Goal: Task Accomplishment & Management: Use online tool/utility

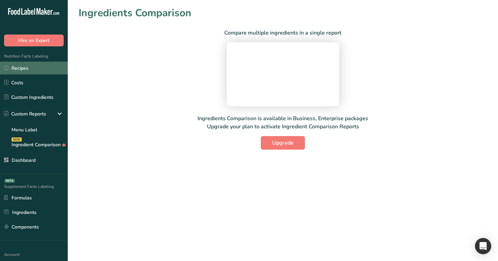
click at [41, 64] on link "Recipes" at bounding box center [34, 68] width 68 height 13
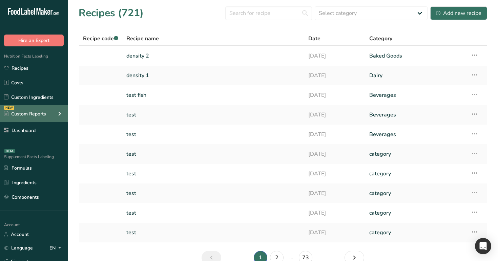
click at [59, 114] on icon at bounding box center [60, 114] width 8 height 12
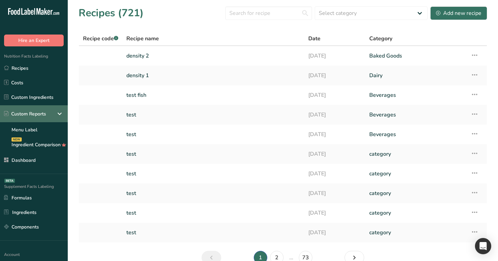
click at [59, 114] on icon at bounding box center [60, 114] width 8 height 12
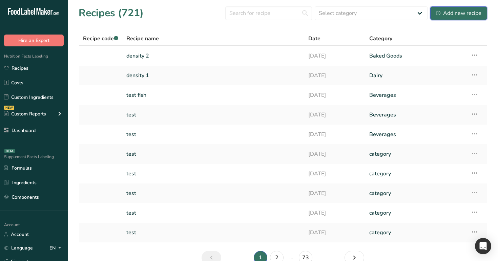
click at [449, 10] on div "Add new recipe" at bounding box center [458, 13] width 45 height 8
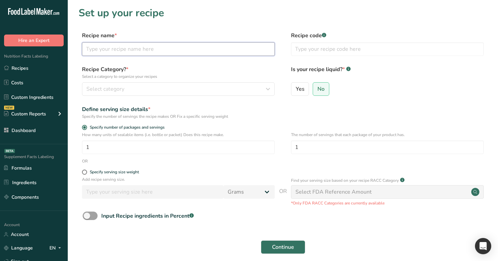
click at [118, 45] on input "text" at bounding box center [178, 49] width 193 height 14
type input "test candian"
click at [180, 80] on div "Recipe Category? * Select a category to organize your recipes Select category S…" at bounding box center [178, 80] width 193 height 30
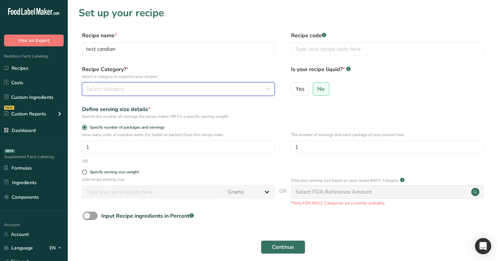
click at [182, 87] on div "Select category" at bounding box center [176, 89] width 180 height 8
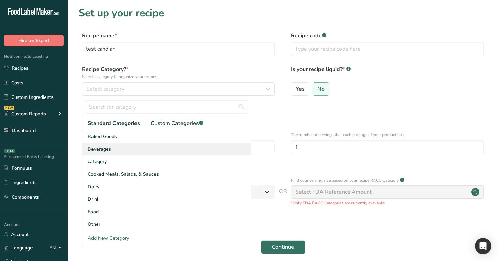
click at [180, 151] on div "Beverages" at bounding box center [166, 149] width 169 height 13
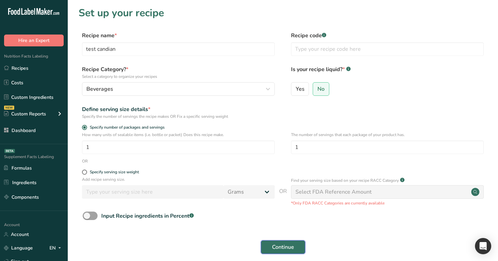
click at [279, 243] on button "Continue" at bounding box center [283, 247] width 44 height 14
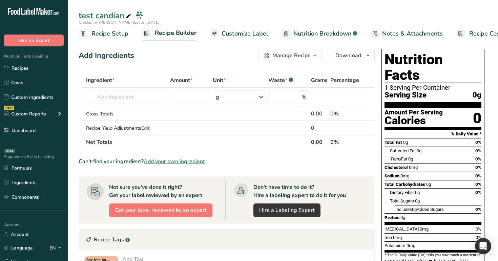
click at [247, 37] on span "Customize Label" at bounding box center [245, 33] width 47 height 9
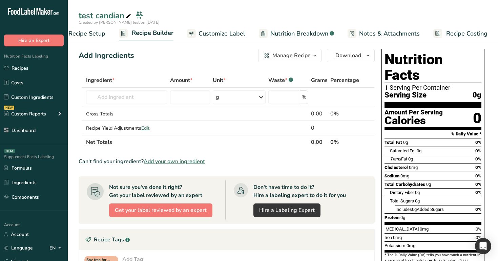
click at [226, 32] on span "Customize Label" at bounding box center [221, 33] width 47 height 9
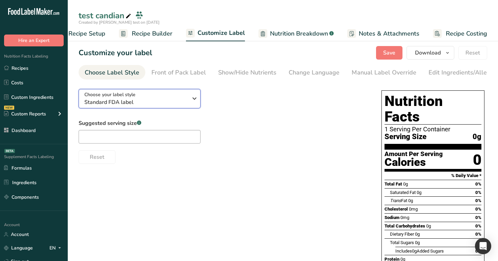
click at [169, 100] on span "Standard FDA label" at bounding box center [135, 102] width 103 height 8
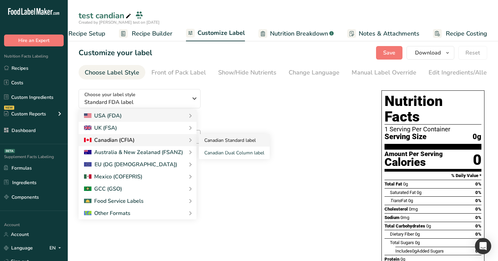
click at [224, 146] on link "Canadian Standard label" at bounding box center [234, 140] width 71 height 13
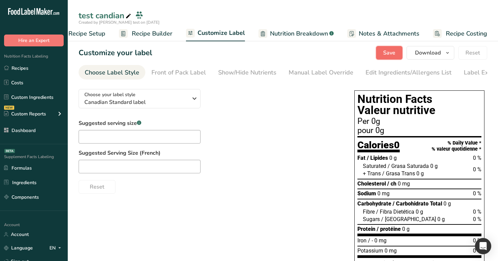
click at [380, 53] on button "Save" at bounding box center [389, 53] width 26 height 14
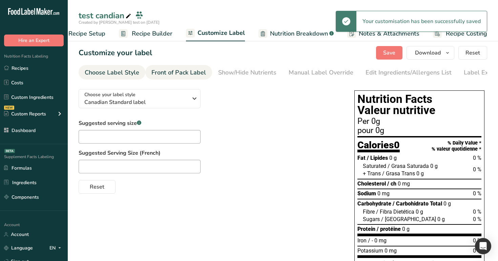
click at [198, 71] on div "Front of Pack Label" at bounding box center [178, 72] width 55 height 9
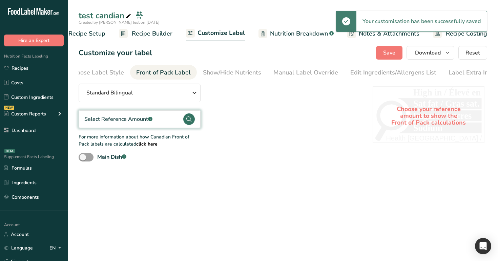
scroll to position [0, 21]
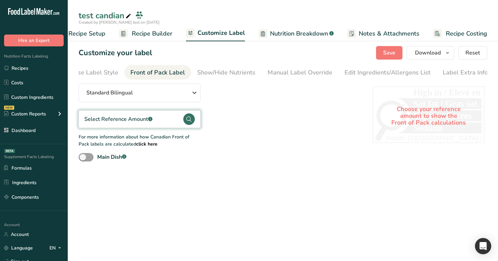
click at [136, 146] on b "click here" at bounding box center [146, 144] width 21 height 6
click at [90, 159] on span at bounding box center [86, 157] width 15 height 8
click at [83, 159] on input "Main Dish .a-a{fill:#347362;}.b-a{fill:#fff;}" at bounding box center [81, 157] width 4 height 4
click at [90, 159] on span at bounding box center [86, 157] width 15 height 8
click at [83, 159] on input "Main Dish .a-a{fill:#347362;}.b-a{fill:#fff;}" at bounding box center [81, 157] width 4 height 4
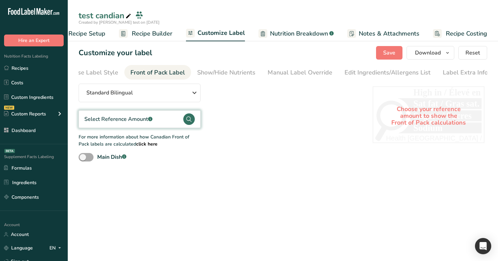
click at [90, 159] on span at bounding box center [86, 157] width 15 height 8
click at [83, 159] on input "Main Dish .a-a{fill:#347362;}.b-a{fill:#fff;}" at bounding box center [81, 157] width 4 height 4
click at [136, 125] on div "Select Reference Amount .a-a{fill:#347362;}.b-a{fill:#fff;}" at bounding box center [118, 119] width 68 height 12
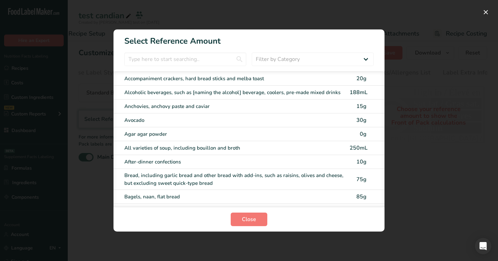
click at [237, 133] on div "Agar agar powder" at bounding box center [234, 134] width 221 height 8
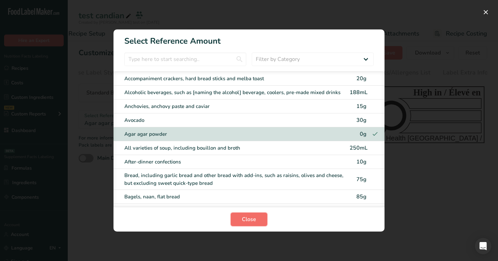
click at [242, 222] on span "Close" at bounding box center [249, 219] width 14 height 8
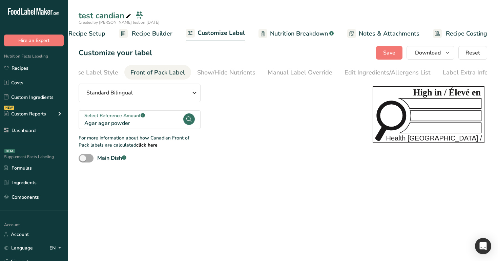
click at [92, 161] on span at bounding box center [86, 158] width 15 height 8
click at [83, 161] on input "Main Dish .a-a{fill:#347362;}.b-a{fill:#fff;}" at bounding box center [81, 158] width 4 height 4
click at [92, 161] on span at bounding box center [86, 158] width 15 height 8
click at [83, 161] on input "Main Dish .a-a{fill:#347362;}.b-a{fill:#fff;}" at bounding box center [81, 158] width 4 height 4
click at [92, 161] on span at bounding box center [86, 158] width 15 height 8
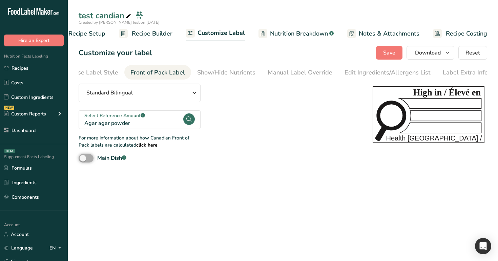
click at [83, 161] on input "Main Dish .a-a{fill:#347362;}.b-a{fill:#fff;}" at bounding box center [81, 158] width 4 height 4
click at [89, 160] on span at bounding box center [86, 158] width 15 height 8
click at [83, 160] on input "Main Dish .a-a{fill:#347362;}.b-a{fill:#fff;}" at bounding box center [81, 158] width 4 height 4
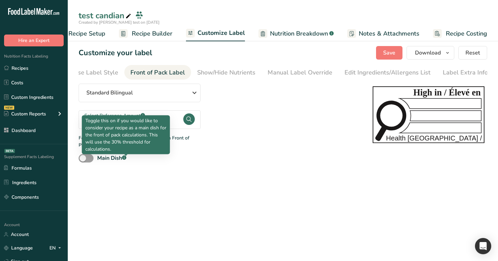
drag, startPoint x: 115, startPoint y: 148, endPoint x: 84, endPoint y: 119, distance: 42.9
click at [84, 119] on div "Toggle this on if you would like to consider your recipe as a main dish for the…" at bounding box center [126, 134] width 88 height 39
copy p "Toggle this on if you would like to consider your recipe as a main dish for the…"
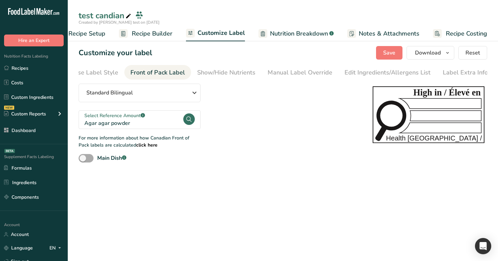
click at [91, 160] on span at bounding box center [86, 158] width 15 height 8
click at [83, 160] on input "Main Dish .a-a{fill:#347362;}.b-a{fill:#fff;}" at bounding box center [81, 158] width 4 height 4
click at [91, 160] on span at bounding box center [86, 158] width 15 height 8
click at [83, 160] on input "Main Dish .a-a{fill:#347362;}.b-a{fill:#fff;}" at bounding box center [81, 158] width 4 height 4
checkbox input "false"
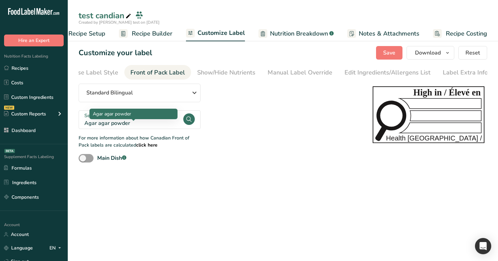
click at [159, 126] on div "Agar agar powder" at bounding box center [133, 123] width 98 height 8
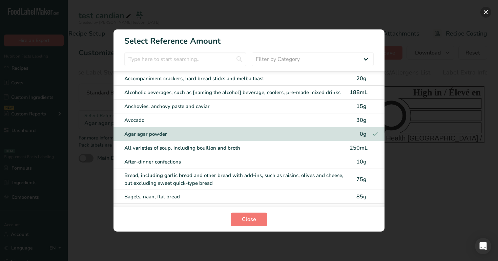
click at [484, 13] on button "FOP Category Selection Modal" at bounding box center [485, 12] width 11 height 11
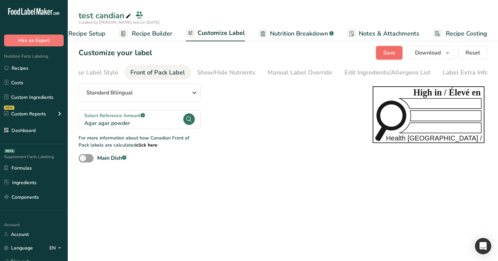
click at [392, 55] on span "Save" at bounding box center [389, 53] width 12 height 8
click at [144, 33] on span "Recipe Builder" at bounding box center [152, 33] width 41 height 9
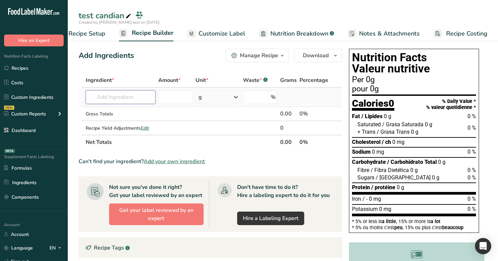
click at [132, 97] on input "text" at bounding box center [121, 97] width 70 height 14
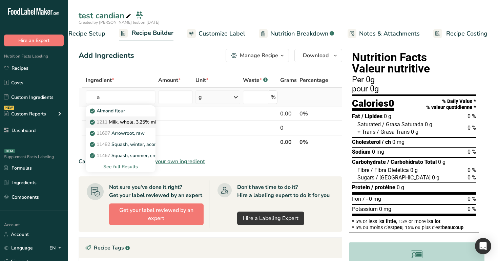
click at [122, 122] on p "1211 Milk, whole, 3.25% milkfat, without added vitamin A and vitamin D" at bounding box center [181, 122] width 181 height 7
type input "Milk, whole, 3.25% milkfat, without added vitamin A and [MEDICAL_DATA]"
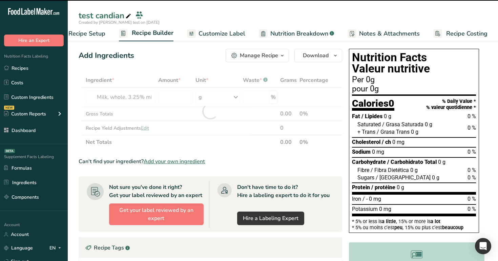
type input "0"
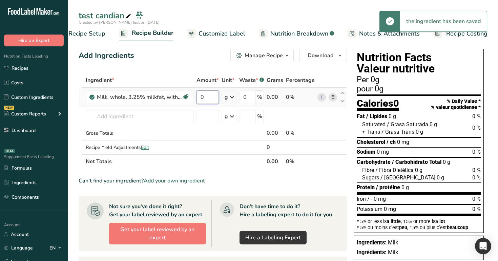
click at [203, 97] on input "0" at bounding box center [207, 97] width 22 height 14
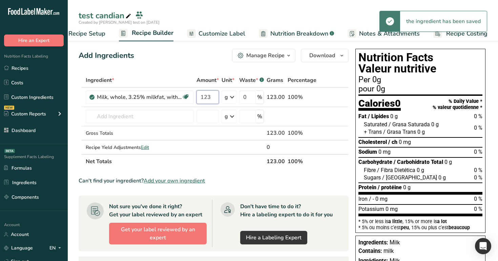
type input "123"
click at [199, 51] on div "Add Ingredients Manage Recipe Delete Recipe Duplicate Recipe Scale Recipe Save …" at bounding box center [214, 56] width 270 height 14
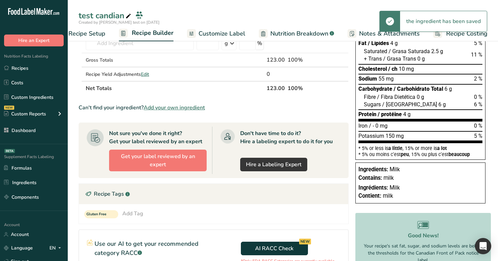
scroll to position [46, 0]
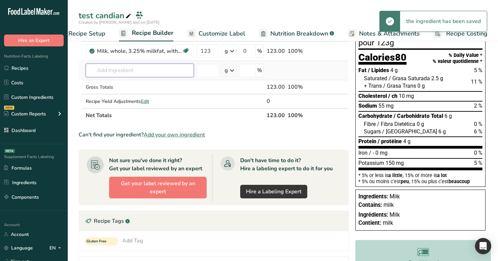
click at [137, 71] on input "text" at bounding box center [140, 71] width 108 height 14
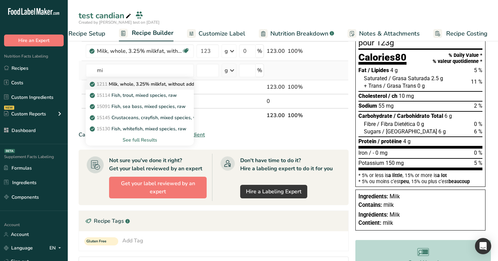
click at [136, 85] on p "1211 Milk, whole, 3.25% milkfat, without added vitamin A and vitamin D" at bounding box center [181, 84] width 181 height 7
type input "Milk, whole, 3.25% milkfat, without added vitamin A and [MEDICAL_DATA]"
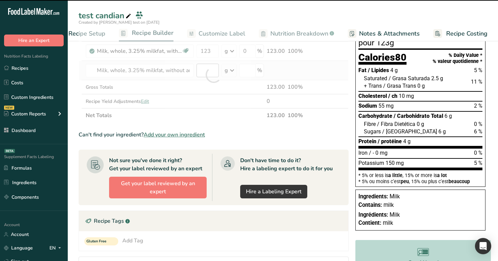
type input "0"
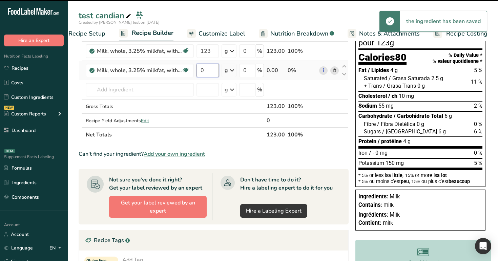
click at [204, 75] on input "0" at bounding box center [207, 71] width 22 height 14
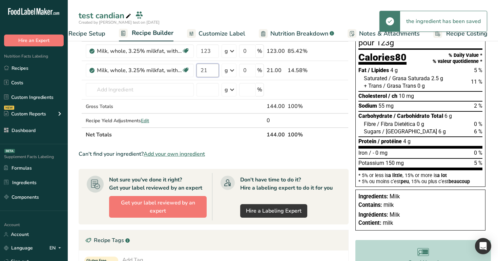
type input "21"
click at [216, 16] on div "test candian" at bounding box center [283, 15] width 430 height 12
click at [157, 89] on input "text" at bounding box center [140, 90] width 108 height 14
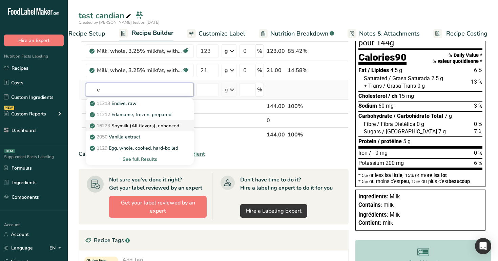
type input "e"
click at [148, 125] on p "16223 Soymilk (All flavors), enhanced" at bounding box center [135, 125] width 88 height 7
type input "Soymilk (All flavors), enhanced"
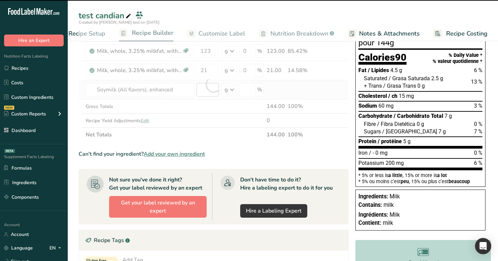
type input "0"
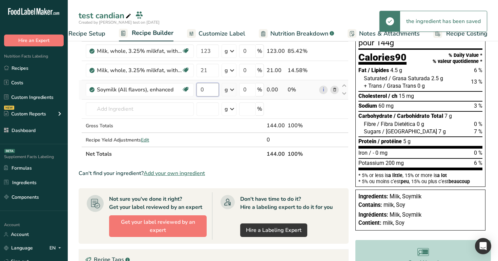
click at [207, 88] on input "0" at bounding box center [207, 90] width 22 height 14
type input "12"
click at [219, 17] on div "test candian" at bounding box center [283, 15] width 430 height 12
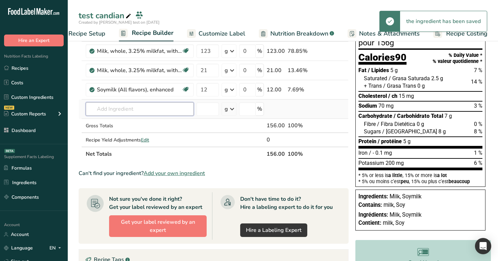
click at [132, 107] on input "text" at bounding box center [140, 109] width 108 height 14
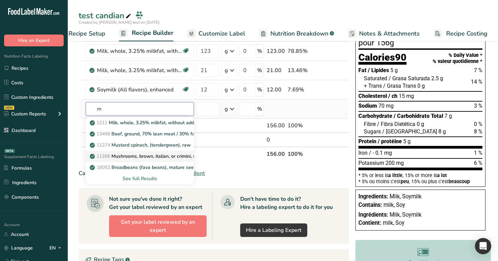
type input "m"
click at [140, 155] on p "11266 Mushrooms, brown, italian, or crimini, raw" at bounding box center [146, 156] width 110 height 7
type input "Mushrooms, brown, italian, or crimini, raw"
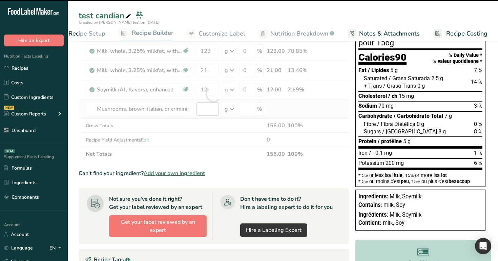
type input "0"
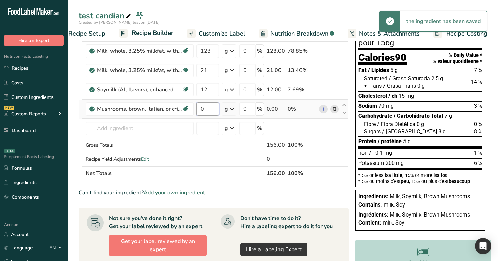
click at [203, 109] on input "0" at bounding box center [207, 109] width 22 height 14
type input "12"
click at [147, 128] on div "Ingredient * Amount * Unit * Waste * .a-a{fill:#347362;}.b-a{fill:#fff;} Grams …" at bounding box center [214, 103] width 270 height 153
click at [230, 35] on span "Customize Label" at bounding box center [221, 33] width 47 height 9
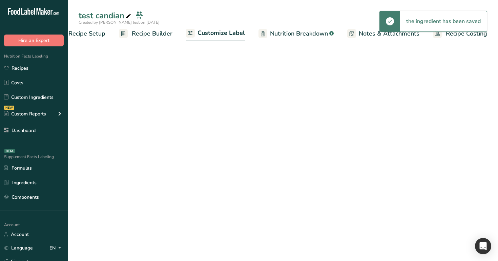
scroll to position [0, 23]
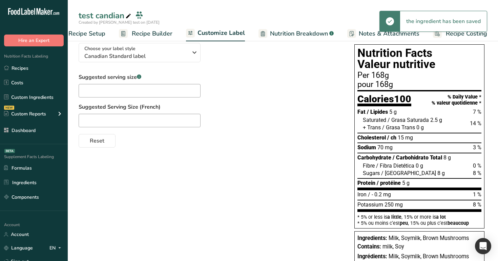
click at [273, 29] on span "Nutrition Breakdown" at bounding box center [299, 33] width 58 height 9
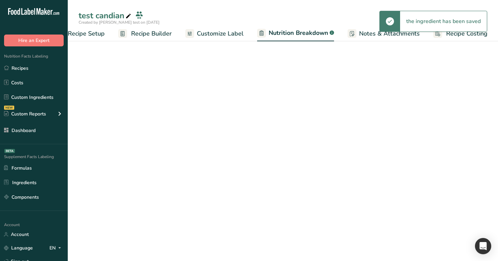
select select "Calories"
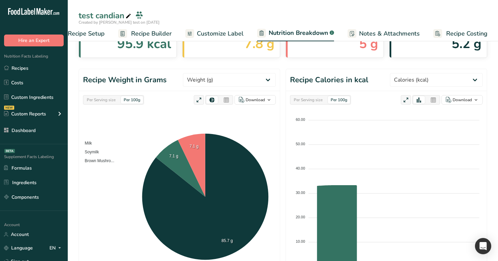
click at [222, 32] on span "Customize Label" at bounding box center [220, 33] width 47 height 9
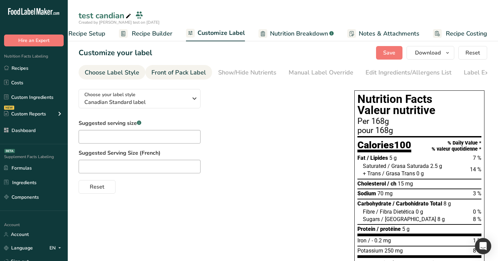
click at [176, 69] on div "Front of Pack Label" at bounding box center [178, 72] width 55 height 9
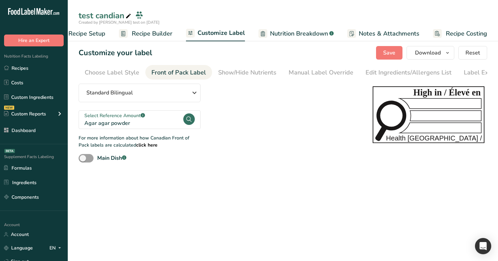
scroll to position [0, 21]
click at [87, 159] on span at bounding box center [86, 158] width 15 height 8
click at [83, 159] on input "Main Dish .a-a{fill:#347362;}.b-a{fill:#fff;}" at bounding box center [81, 158] width 4 height 4
click at [87, 159] on span at bounding box center [86, 158] width 15 height 8
click at [83, 159] on input "Main Dish .a-a{fill:#347362;}.b-a{fill:#fff;}" at bounding box center [81, 158] width 4 height 4
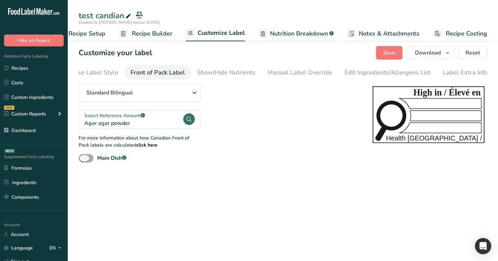
click at [96, 161] on span "Main Dish .a-a{fill:#347362;}.b-a{fill:#fff;}" at bounding box center [109, 158] width 33 height 8
click at [83, 161] on input "Main Dish .a-a{fill:#347362;}.b-a{fill:#fff;}" at bounding box center [81, 158] width 4 height 4
click at [82, 157] on span at bounding box center [86, 158] width 15 height 8
click at [82, 157] on input "Main Dish .a-a{fill:#347362;}.b-a{fill:#fff;}" at bounding box center [81, 158] width 4 height 4
checkbox input "false"
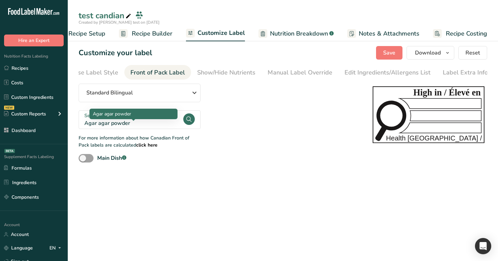
click at [167, 123] on div "Agar agar powder" at bounding box center [133, 123] width 98 height 8
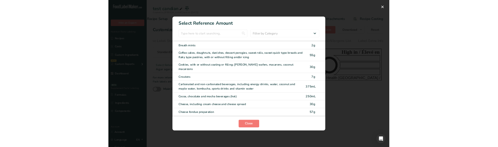
scroll to position [381, 0]
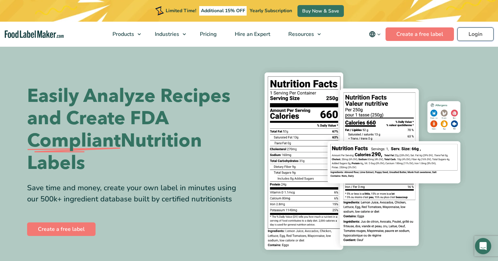
click at [472, 32] on link "Login" at bounding box center [475, 34] width 36 height 14
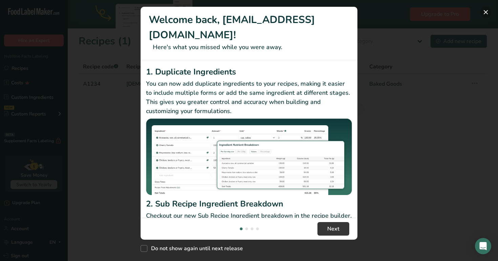
click at [486, 13] on button "New Features" at bounding box center [485, 12] width 11 height 11
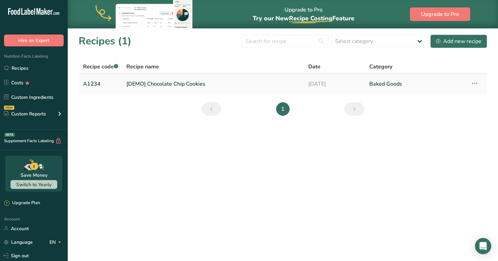
click at [248, 82] on link "[DEMO] Chocolate Chip Cookies" at bounding box center [213, 84] width 174 height 14
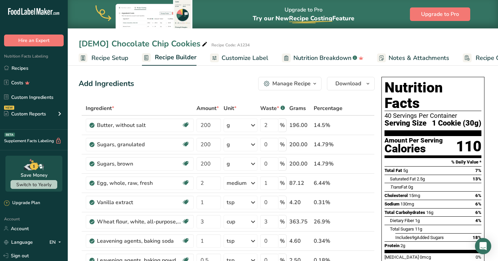
click at [230, 57] on span "Customize Label" at bounding box center [245, 58] width 47 height 9
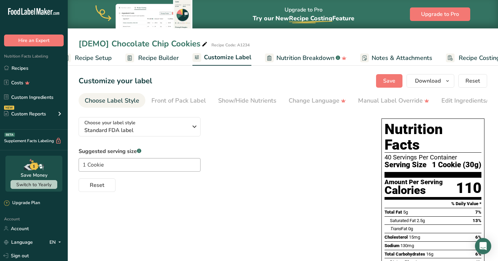
scroll to position [0, 36]
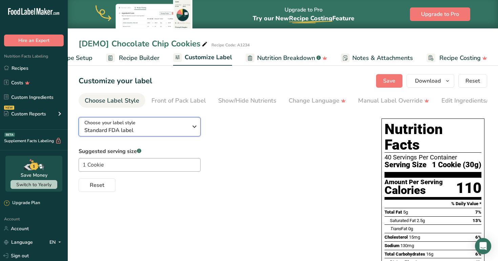
click at [185, 123] on div "Choose your label style Standard FDA label" at bounding box center [135, 126] width 103 height 15
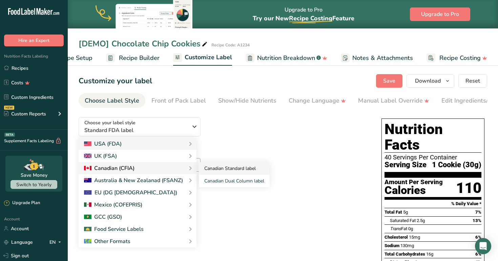
click at [213, 171] on link "Canadian Standard label" at bounding box center [234, 168] width 71 height 13
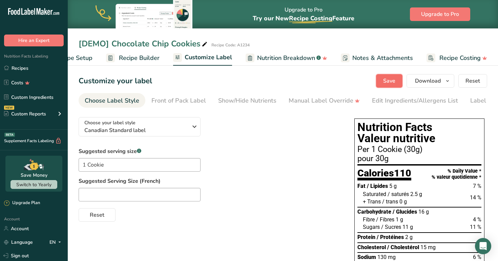
click at [392, 81] on span "Save" at bounding box center [389, 81] width 12 height 8
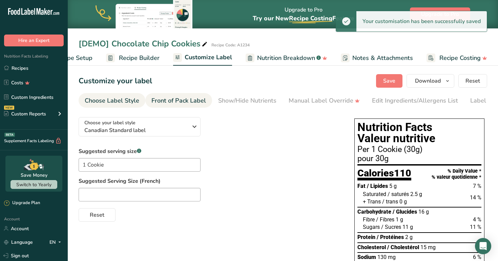
click at [194, 103] on div "Front of Pack Label" at bounding box center [178, 100] width 55 height 9
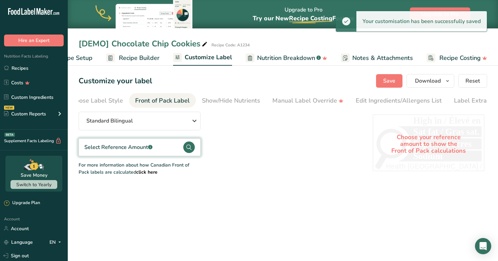
scroll to position [0, 29]
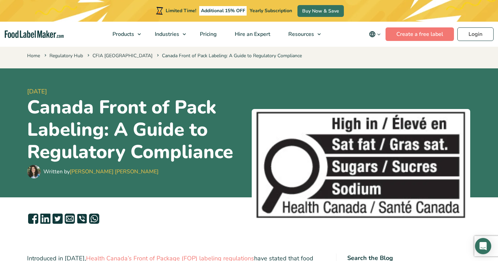
scroll to position [6, 0]
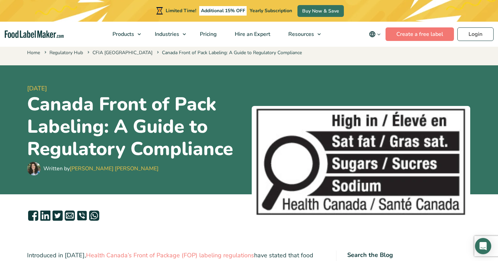
click at [145, 96] on h1 "Canada Front of Pack Labeling: A Guide to Regulatory Compliance" at bounding box center [136, 126] width 219 height 67
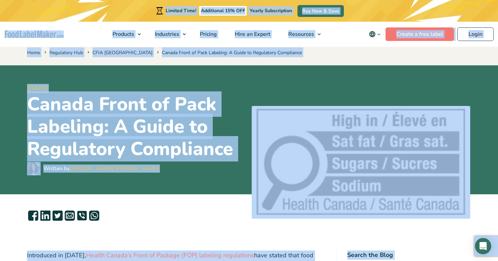
click at [149, 107] on h1 "Canada Front of Pack Labeling: A Guide to Regulatory Compliance" at bounding box center [136, 126] width 219 height 67
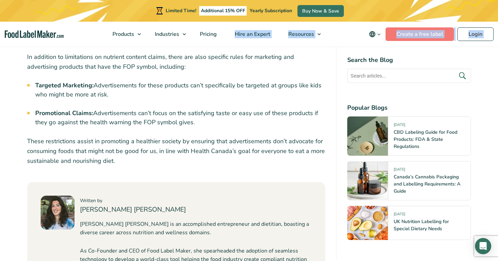
scroll to position [2744, 0]
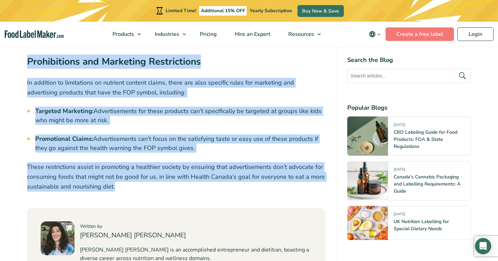
drag, startPoint x: 29, startPoint y: 104, endPoint x: 248, endPoint y: 143, distance: 222.7
copy article "Canada Front of Pack Labeling: A Guide to Regulatory Compliance Written by Mari…"
click at [59, 222] on img at bounding box center [58, 239] width 34 height 34
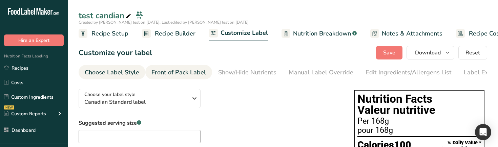
click at [174, 72] on div "Front of Pack Label" at bounding box center [178, 72] width 55 height 9
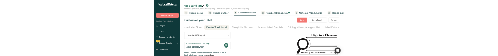
scroll to position [0, 21]
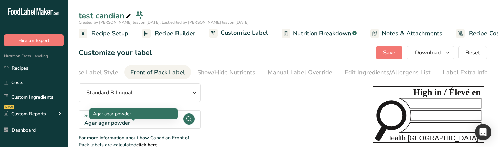
click at [148, 126] on div "Agar agar powder" at bounding box center [133, 123] width 98 height 8
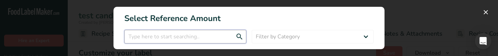
click at [231, 37] on input "FOP Category Selection Modal" at bounding box center [185, 37] width 122 height 14
paste input "Platos combinados, como cazuela de pollo y arroz, hash"
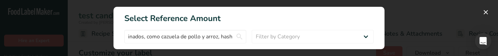
scroll to position [0, 0]
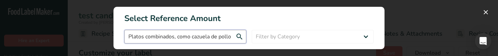
click at [222, 37] on input "Platos combinados, como cazuela de pollo y arroz, hash" at bounding box center [185, 37] width 122 height 14
paste input "Combination dishes, such as chicken and rice casserole"
type input "Combination dishes, such as chicken and rice casserole"
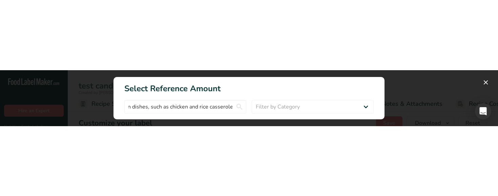
scroll to position [0, 0]
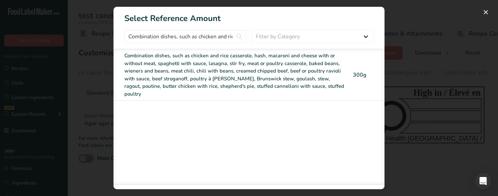
click at [294, 78] on div "Combination dishes, such as chicken and rice casserole, hash, macaroni and chee…" at bounding box center [234, 75] width 221 height 46
checkbox input "true"
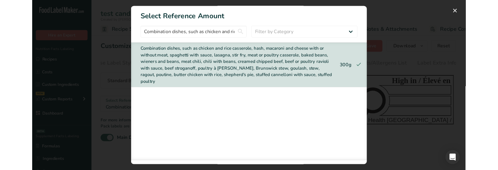
scroll to position [20, 0]
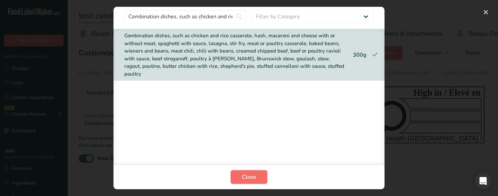
click at [242, 147] on span "Close" at bounding box center [249, 177] width 14 height 8
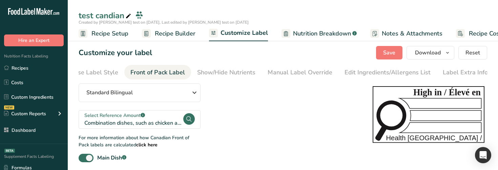
click at [151, 119] on div "Select Reference Amount .a-a{fill:#347362;}.b-a{fill:#fff;}" at bounding box center [133, 115] width 98 height 7
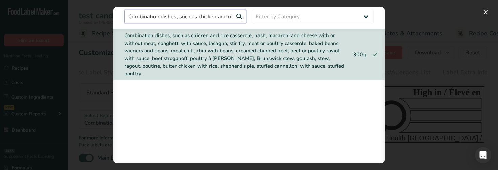
click at [219, 17] on input "Combination dishes, such as chicken and rice casserole" at bounding box center [185, 17] width 122 height 14
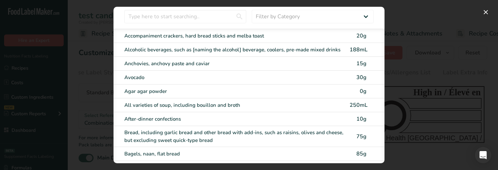
click at [217, 38] on div "Accompaniment crackers, hard bread sticks and melba toast" at bounding box center [234, 36] width 221 height 8
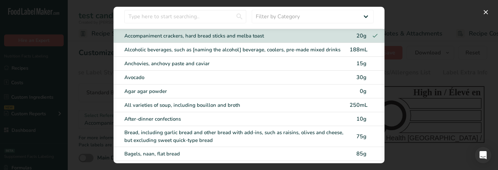
click at [437, 127] on div "FOP Category Selection Modal" at bounding box center [249, 85] width 498 height 170
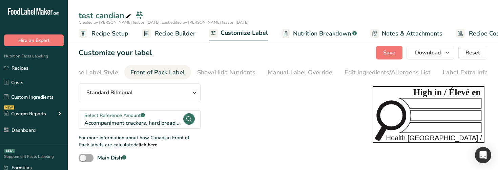
click at [92, 147] on span at bounding box center [86, 158] width 15 height 8
click at [83, 147] on input "Main Dish .a-a{fill:#347362;}.b-a{fill:#fff;}" at bounding box center [81, 158] width 4 height 4
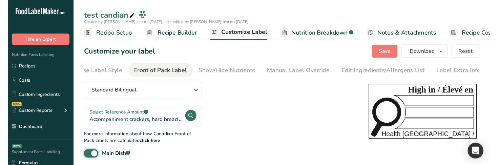
scroll to position [5, 0]
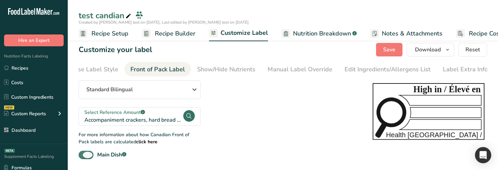
click at [84, 147] on span at bounding box center [86, 155] width 15 height 8
click at [83, 147] on input "Main Dish .a-a{fill:#347362;}.b-a{fill:#fff;}" at bounding box center [81, 155] width 4 height 4
click at [87, 147] on span at bounding box center [86, 155] width 15 height 8
click at [83, 147] on input "Main Dish .a-a{fill:#347362;}.b-a{fill:#fff;}" at bounding box center [81, 155] width 4 height 4
click at [79, 147] on span at bounding box center [86, 155] width 15 height 8
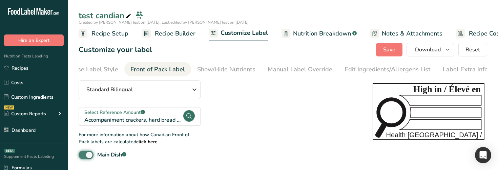
click at [79, 147] on input "Main Dish .a-a{fill:#347362;}.b-a{fill:#fff;}" at bounding box center [81, 155] width 4 height 4
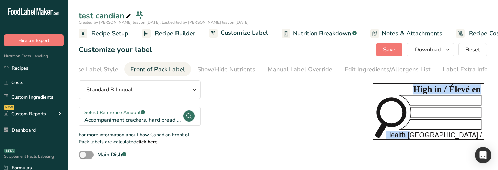
drag, startPoint x: 406, startPoint y: 98, endPoint x: 414, endPoint y: 134, distance: 36.8
click at [414, 134] on icon "High in / Élevé en Health [GEOGRAPHIC_DATA] / [GEOGRAPHIC_DATA]" at bounding box center [429, 111] width 112 height 57
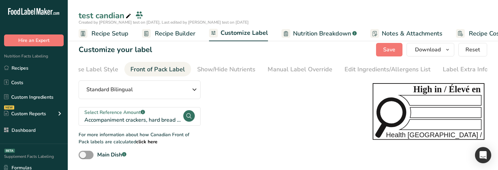
click at [417, 125] on icon "High in / Élevé en Health [GEOGRAPHIC_DATA] / [GEOGRAPHIC_DATA]" at bounding box center [429, 111] width 112 height 57
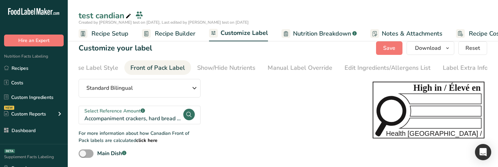
click at [89, 147] on span at bounding box center [86, 153] width 15 height 8
click at [83, 147] on input "Main Dish .a-a{fill:#347362;}.b-a{fill:#fff;}" at bounding box center [81, 153] width 4 height 4
checkbox input "true"
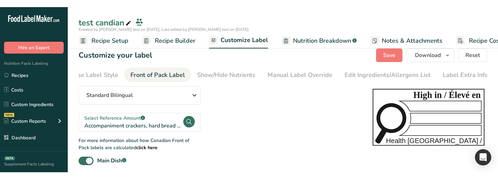
scroll to position [0, 0]
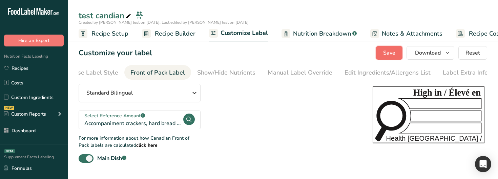
click at [393, 53] on span "Save" at bounding box center [389, 53] width 12 height 8
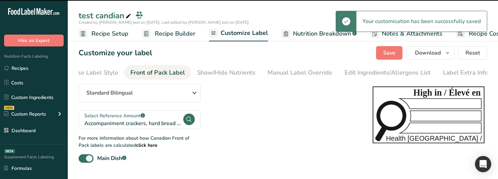
click at [176, 33] on span "Recipe Builder" at bounding box center [175, 33] width 41 height 9
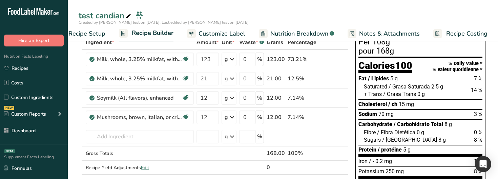
scroll to position [27, 0]
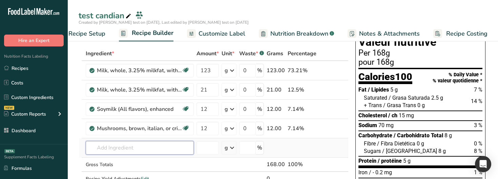
click at [179, 147] on input "text" at bounding box center [140, 148] width 108 height 14
click at [208, 37] on span "Customize Label" at bounding box center [221, 33] width 47 height 9
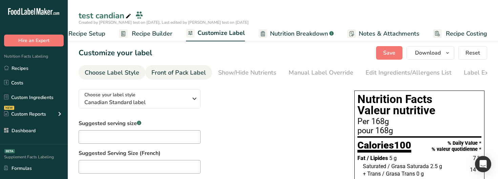
click at [197, 75] on div "Front of Pack Label" at bounding box center [178, 72] width 55 height 9
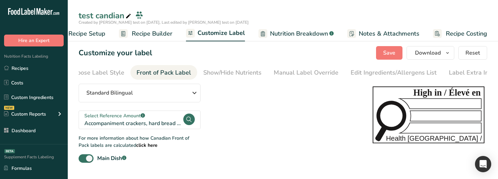
scroll to position [0, 21]
click at [81, 147] on span at bounding box center [86, 158] width 15 height 8
click at [81, 147] on input "Main Dish .a-a{fill:#347362;}.b-a{fill:#fff;}" at bounding box center [81, 158] width 4 height 4
checkbox input "false"
click at [381, 55] on button "Save" at bounding box center [389, 53] width 26 height 14
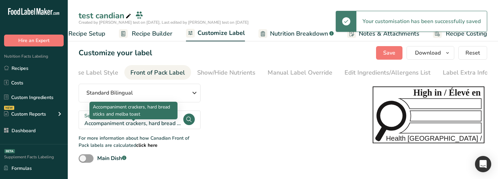
click at [172, 122] on div "Accompaniment crackers, hard bread sticks and melba toast" at bounding box center [133, 123] width 98 height 8
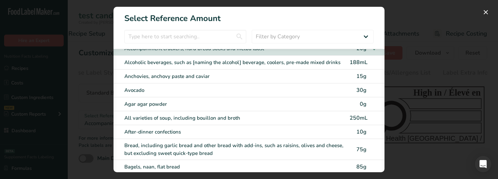
scroll to position [8, 0]
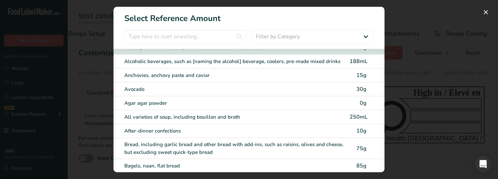
click at [363, 105] on span "0g" at bounding box center [363, 102] width 7 height 7
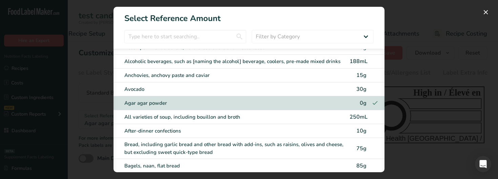
scroll to position [0, 0]
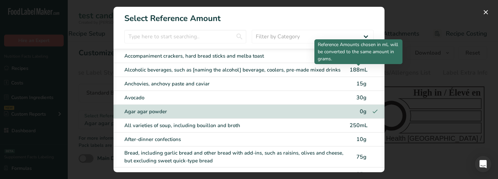
click at [361, 71] on div "188mL" at bounding box center [359, 70] width 18 height 8
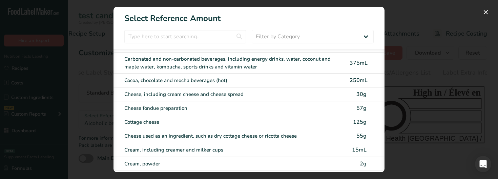
scroll to position [445, 0]
click at [358, 118] on span "125g" at bounding box center [360, 121] width 14 height 7
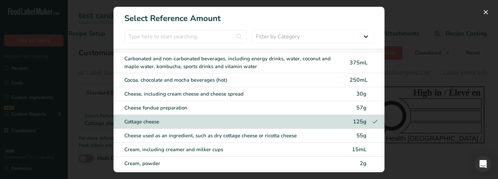
click at [408, 130] on div "FOP Category Selection Modal" at bounding box center [249, 89] width 498 height 179
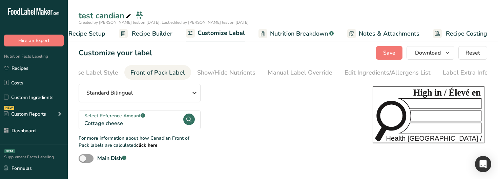
click at [394, 62] on section "Customize your label Save Download Choose what to show on your downloaded label…" at bounding box center [283, 104] width 430 height 138
click at [391, 56] on span "Save" at bounding box center [389, 53] width 12 height 8
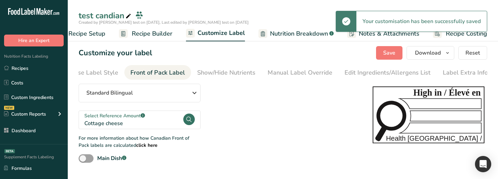
click at [147, 34] on span "Recipe Builder" at bounding box center [152, 33] width 41 height 9
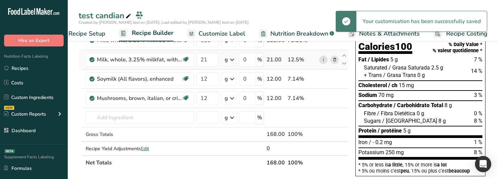
scroll to position [78, 0]
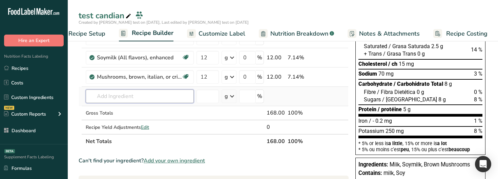
click at [151, 95] on input "text" at bounding box center [140, 96] width 108 height 14
type input "m"
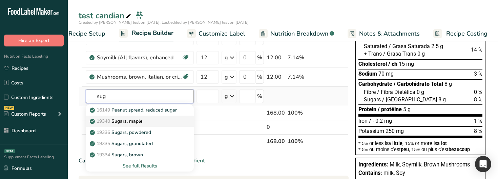
type input "sug"
click at [143, 121] on p "19340 Sugars, maple" at bounding box center [116, 121] width 51 height 7
type input "Sugars, maple"
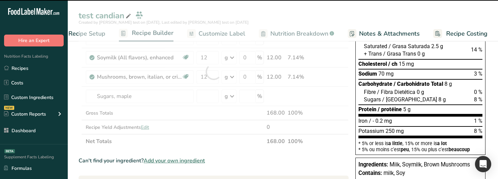
type input "0"
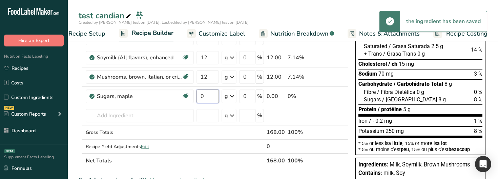
click at [208, 98] on input "0" at bounding box center [207, 96] width 22 height 14
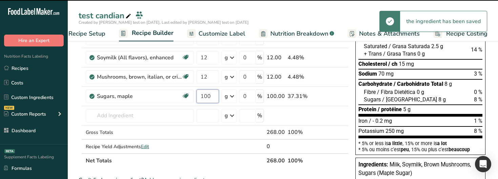
type input "100"
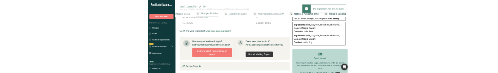
scroll to position [183, 0]
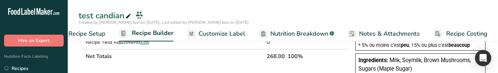
click at [205, 29] on span "Customize Label" at bounding box center [221, 33] width 47 height 9
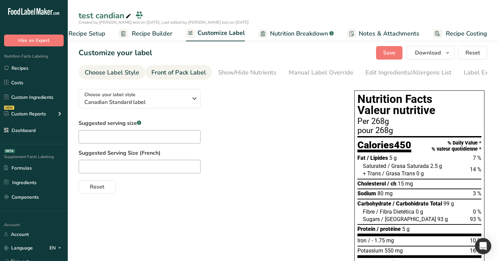
click at [184, 76] on div "Front of Pack Label" at bounding box center [178, 72] width 55 height 9
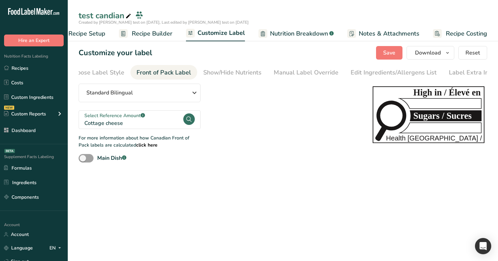
scroll to position [0, 21]
click at [89, 147] on span at bounding box center [86, 158] width 15 height 8
click at [83, 147] on input "Main Dish .a-a{fill:#347362;}.b-a{fill:#fff;}" at bounding box center [81, 158] width 4 height 4
click at [89, 147] on span at bounding box center [86, 158] width 15 height 8
click at [83, 147] on input "Main Dish .a-a{fill:#347362;}.b-a{fill:#fff;}" at bounding box center [81, 158] width 4 height 4
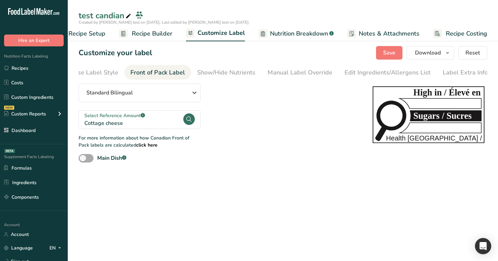
click at [91, 147] on span at bounding box center [86, 158] width 15 height 8
click at [83, 147] on input "Main Dish .a-a{fill:#347362;}.b-a{fill:#fff;}" at bounding box center [81, 158] width 4 height 4
checkbox input "true"
click at [388, 55] on span "Save" at bounding box center [389, 53] width 12 height 8
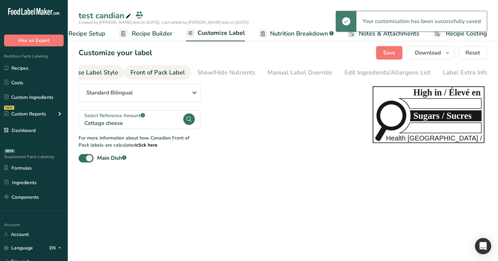
click at [87, 71] on div "Choose Label Style" at bounding box center [91, 72] width 55 height 9
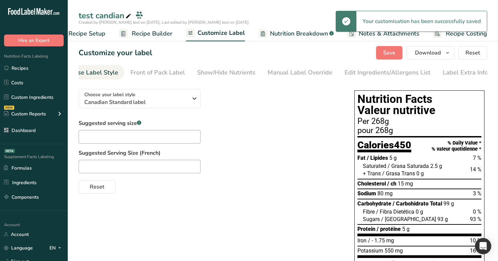
scroll to position [0, 0]
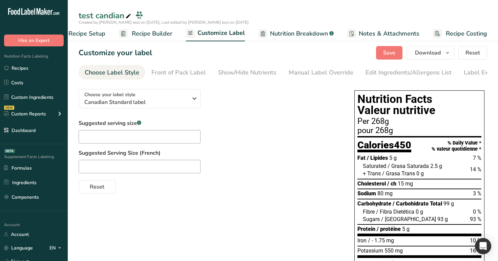
click at [360, 147] on span "Sodium" at bounding box center [366, 193] width 19 height 6
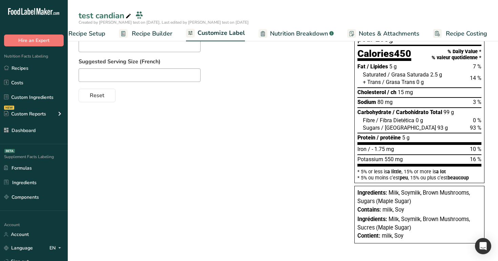
drag, startPoint x: 398, startPoint y: 127, endPoint x: 413, endPoint y: 126, distance: 15.6
click at [413, 126] on div "Sugars / [GEOGRAPHIC_DATA] 93 g 93 %" at bounding box center [422, 127] width 119 height 7
drag, startPoint x: 465, startPoint y: 127, endPoint x: 485, endPoint y: 127, distance: 19.6
click at [485, 127] on div "Nutrition Facts Valeur nutritive Per 268g pour 268g Calories 450 % Daily Value …" at bounding box center [419, 121] width 135 height 250
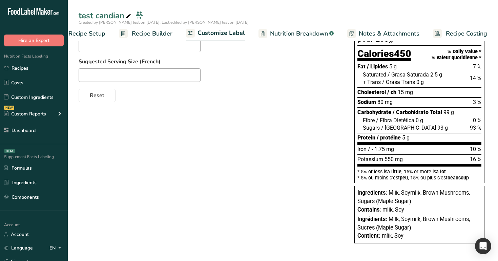
click at [470, 125] on span "93 %" at bounding box center [476, 128] width 12 height 6
drag, startPoint x: 469, startPoint y: 127, endPoint x: 480, endPoint y: 127, distance: 10.8
click at [480, 127] on div "Sugars / [GEOGRAPHIC_DATA] 93 g 93 %" at bounding box center [422, 127] width 119 height 7
click at [156, 34] on span "Recipe Builder" at bounding box center [152, 33] width 41 height 9
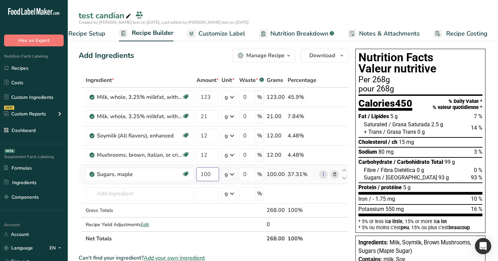
drag, startPoint x: 213, startPoint y: 175, endPoint x: 207, endPoint y: 175, distance: 6.1
click at [207, 147] on input "100" at bounding box center [207, 175] width 22 height 14
type input "10"
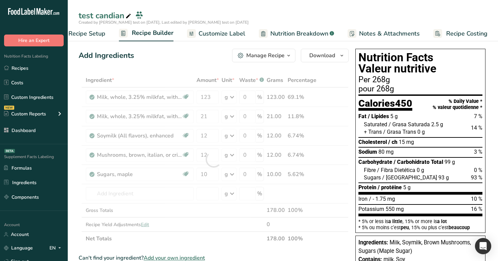
click at [362, 147] on div at bounding box center [360, 170] width 5 height 7
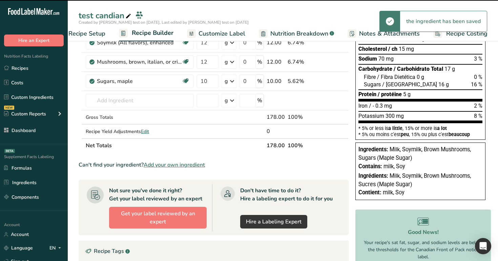
scroll to position [58, 0]
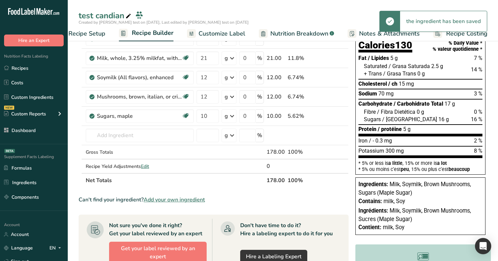
click at [216, 36] on span "Customize Label" at bounding box center [221, 33] width 47 height 9
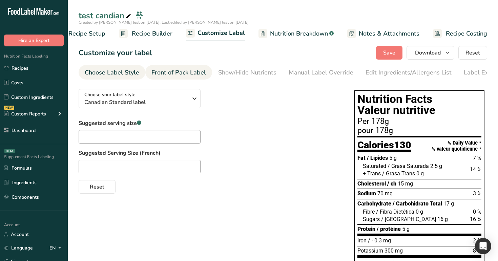
click at [183, 77] on link "Front of Pack Label" at bounding box center [178, 72] width 55 height 15
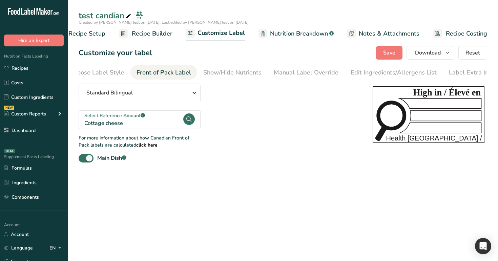
scroll to position [0, 21]
click at [82, 147] on span at bounding box center [86, 158] width 15 height 8
click at [82, 147] on input "Main Dish .a-a{fill:#347362;}.b-a{fill:#fff;}" at bounding box center [81, 158] width 4 height 4
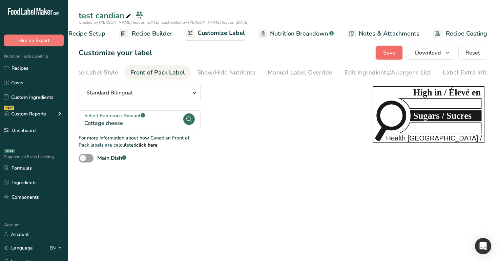
click at [392, 50] on span "Save" at bounding box center [389, 53] width 12 height 8
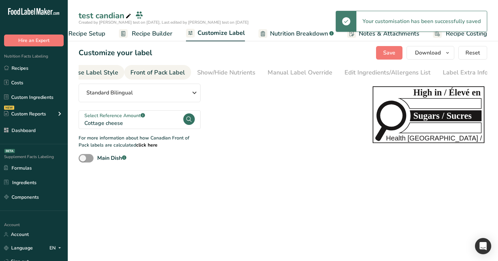
click at [101, 72] on div "Choose Label Style" at bounding box center [91, 72] width 55 height 9
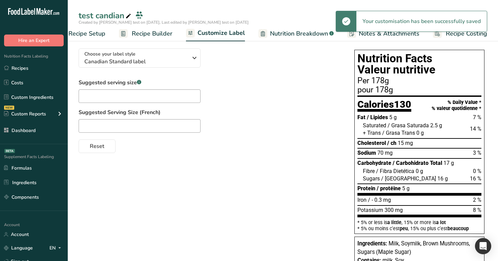
scroll to position [49, 0]
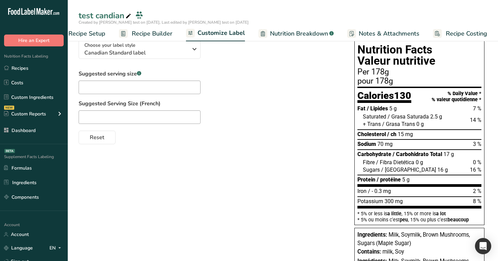
drag, startPoint x: 362, startPoint y: 171, endPoint x: 412, endPoint y: 172, distance: 49.8
click at [412, 147] on div "Sugars / [GEOGRAPHIC_DATA] 16 g 16 %" at bounding box center [419, 170] width 124 height 9
click at [412, 147] on div "Sugars / [GEOGRAPHIC_DATA] 16 g 16 %" at bounding box center [422, 169] width 119 height 7
drag, startPoint x: 412, startPoint y: 172, endPoint x: 362, endPoint y: 174, distance: 49.8
click at [362, 147] on div "Sugars / [GEOGRAPHIC_DATA] 16 g 16 %" at bounding box center [419, 170] width 124 height 9
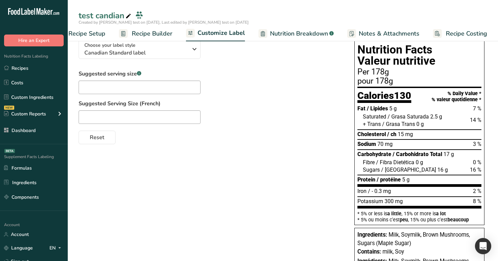
scroll to position [0, 0]
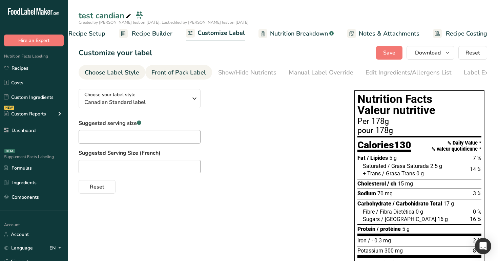
click at [189, 76] on div "Front of Pack Label" at bounding box center [178, 72] width 55 height 9
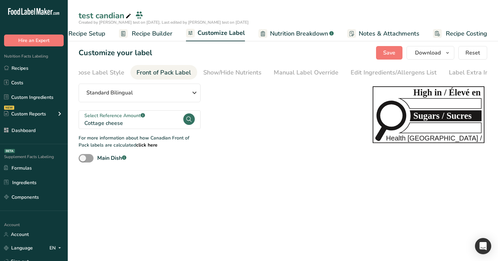
scroll to position [0, 21]
click at [94, 73] on div "Choose Label Style" at bounding box center [91, 72] width 55 height 9
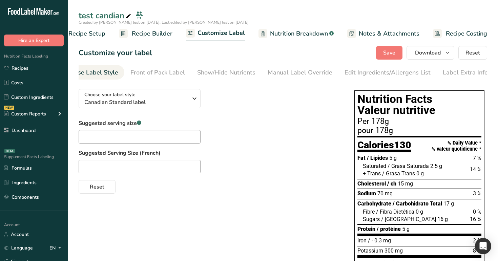
scroll to position [0, 0]
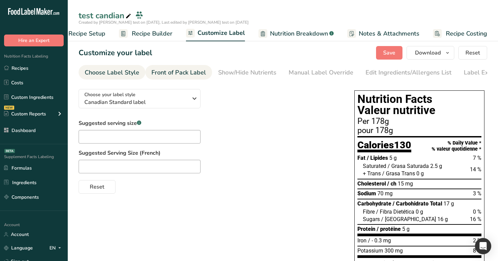
click at [181, 76] on div "Front of Pack Label" at bounding box center [178, 72] width 55 height 9
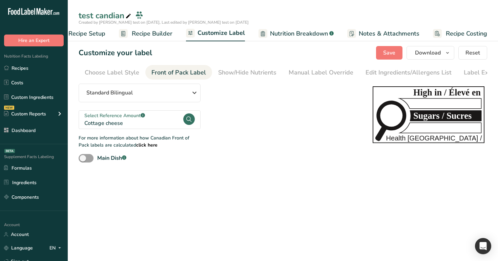
scroll to position [0, 21]
click at [87, 147] on span at bounding box center [86, 158] width 15 height 8
click at [83, 147] on input "Main Dish .a-a{fill:#347362;}.b-a{fill:#fff;}" at bounding box center [81, 158] width 4 height 4
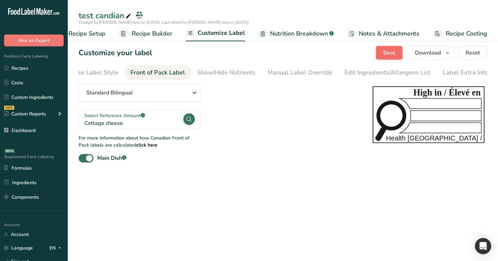
click at [395, 55] on span "Save" at bounding box center [389, 53] width 12 height 8
click at [90, 71] on div "Choose Label Style" at bounding box center [91, 72] width 55 height 9
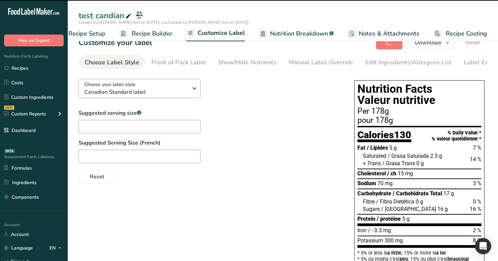
scroll to position [0, 0]
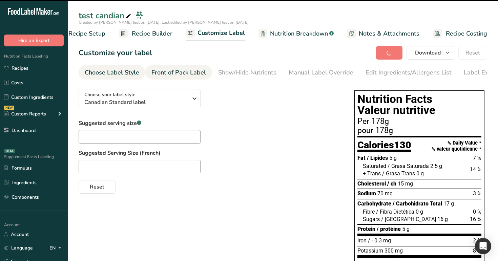
click at [183, 73] on div "Front of Pack Label" at bounding box center [178, 72] width 55 height 9
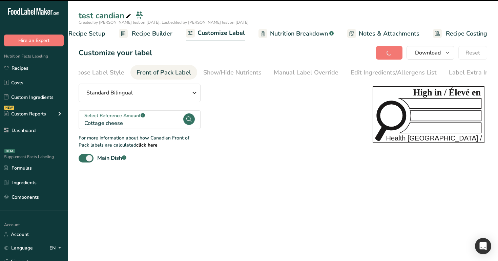
scroll to position [0, 21]
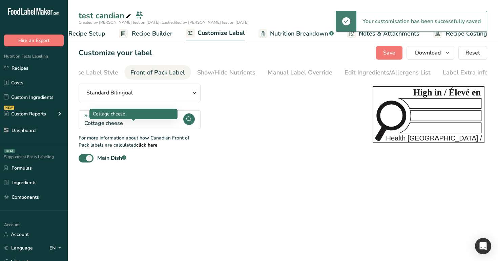
click at [166, 122] on div "Cottage cheese" at bounding box center [133, 123] width 98 height 8
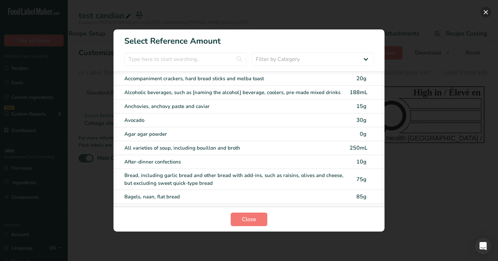
click at [487, 10] on button "FOP Category Selection Modal" at bounding box center [485, 12] width 11 height 11
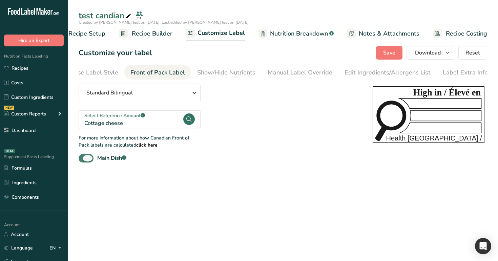
click at [85, 147] on label "Main Dish .a-a{fill:#347362;}.b-a{fill:#fff;}" at bounding box center [103, 158] width 48 height 8
click at [83, 147] on input "Main Dish .a-a{fill:#347362;}.b-a{fill:#fff;}" at bounding box center [81, 158] width 4 height 4
click at [84, 147] on span at bounding box center [86, 158] width 15 height 8
click at [83, 147] on input "Main Dish .a-a{fill:#347362;}.b-a{fill:#fff;}" at bounding box center [81, 158] width 4 height 4
click at [84, 147] on span at bounding box center [86, 158] width 15 height 8
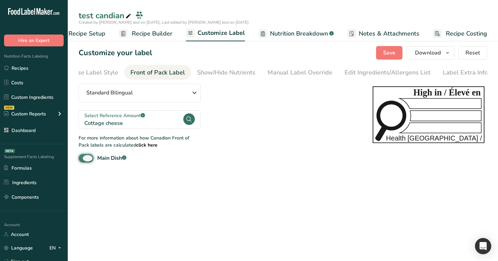
click at [83, 147] on input "Main Dish .a-a{fill:#347362;}.b-a{fill:#fff;}" at bounding box center [81, 158] width 4 height 4
checkbox input "false"
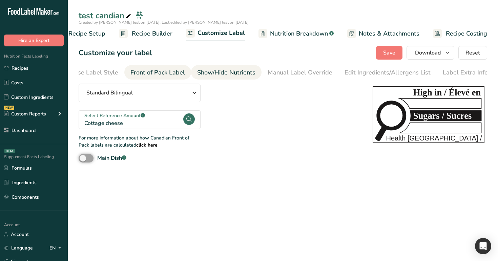
scroll to position [0, 0]
click at [146, 35] on span "Recipe Builder" at bounding box center [152, 33] width 41 height 9
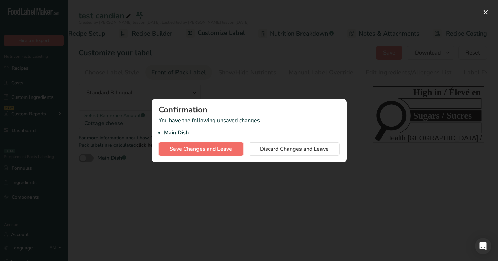
click at [207, 147] on span "Save Changes and Leave" at bounding box center [201, 149] width 62 height 8
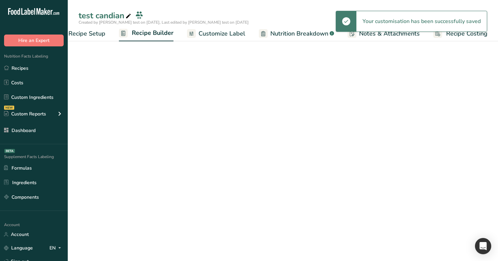
scroll to position [0, 23]
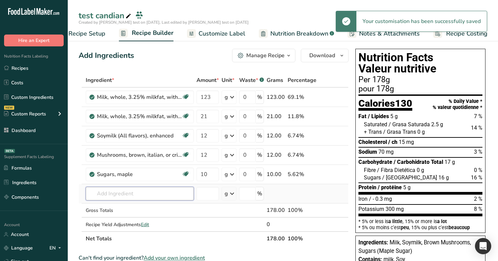
click at [140, 147] on input "text" at bounding box center [140, 194] width 108 height 14
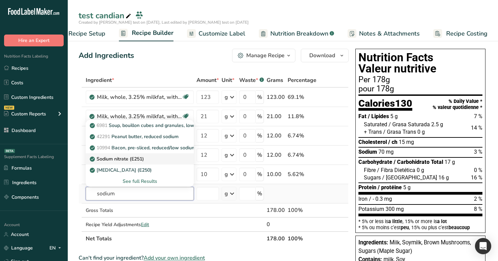
type input "sodium"
click at [134, 147] on p "Sodium nitrate (E251)" at bounding box center [117, 158] width 53 height 7
type input "Sodium nitrate (E251)"
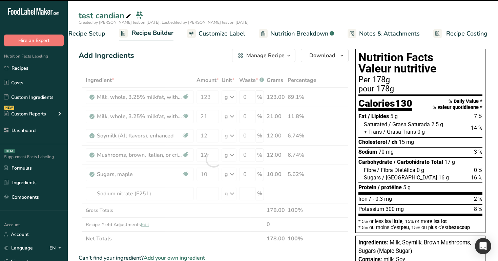
type input "0"
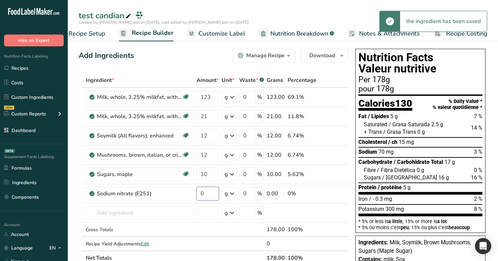
click at [212, 147] on input "0" at bounding box center [207, 194] width 22 height 14
click at [370, 123] on span "Saturated" at bounding box center [375, 124] width 23 height 6
click at [208, 147] on input "1" at bounding box center [207, 194] width 22 height 14
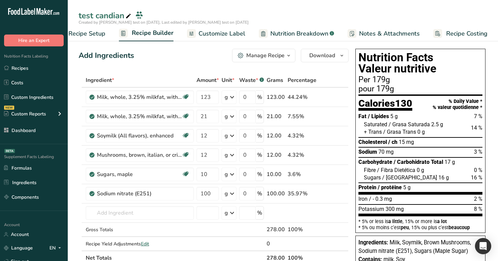
click at [378, 147] on span "/ Fibra Dietética" at bounding box center [396, 170] width 38 height 6
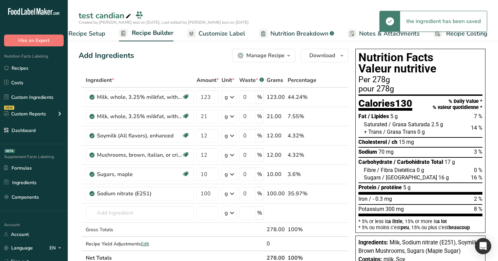
click at [403, 147] on div "Iron / - 0.3 mg 2 %" at bounding box center [420, 198] width 124 height 7
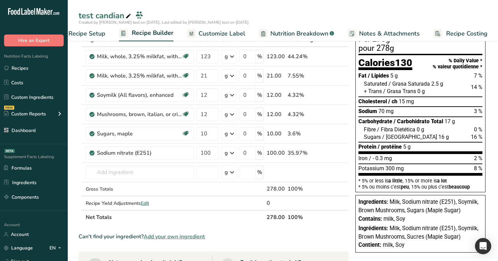
scroll to position [0, 0]
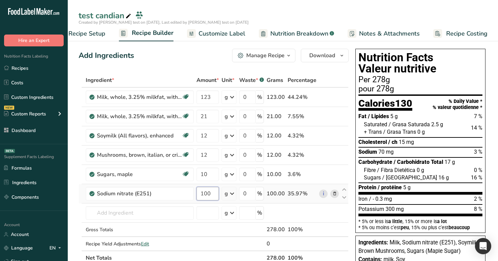
click at [213, 147] on input "100" at bounding box center [207, 194] width 22 height 14
type input "1"
type input "9"
click at [224, 147] on div "Ingredient * Amount * Unit * Waste * .a-a{fill:#347362;}.b-a{fill:#fff;} Grams …" at bounding box center [214, 169] width 270 height 192
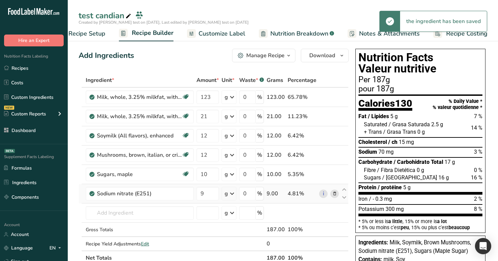
click at [231, 147] on icon at bounding box center [232, 194] width 8 height 12
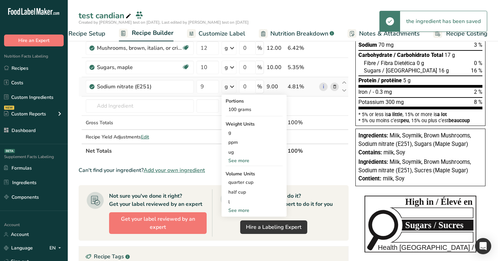
scroll to position [109, 0]
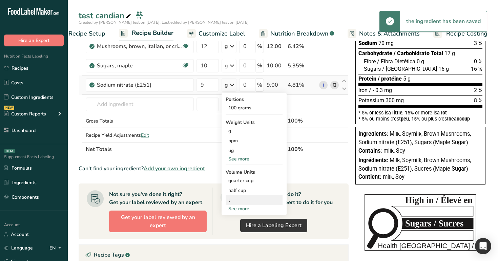
click at [240, 147] on div "l" at bounding box center [253, 200] width 51 height 7
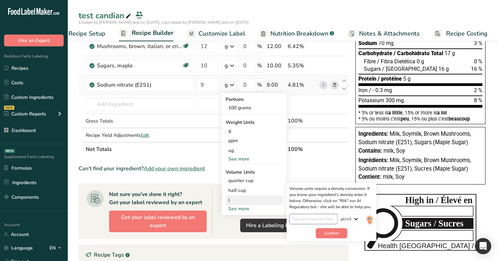
click at [323, 147] on input "number" at bounding box center [313, 219] width 48 height 10
type input "1"
click at [341, 147] on button "Confirm" at bounding box center [331, 233] width 31 height 10
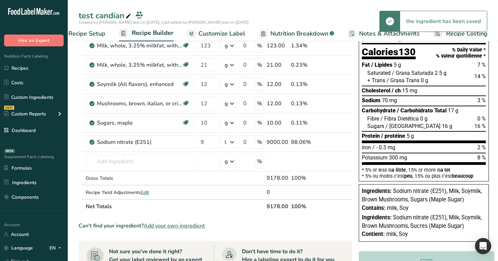
scroll to position [47, 0]
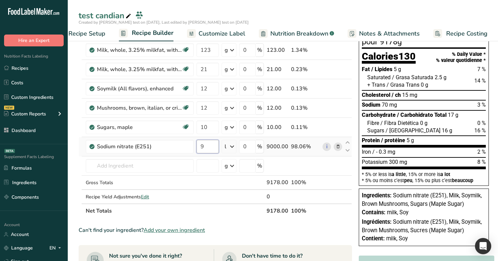
click at [208, 146] on input "9" at bounding box center [207, 147] width 22 height 14
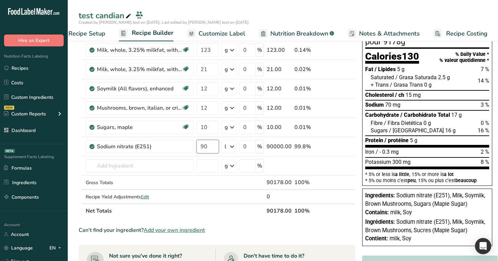
type input "90"
click at [412, 147] on div "Iron / - 0.3 mg 2 %" at bounding box center [427, 152] width 124 height 9
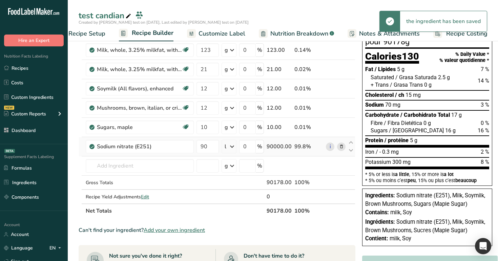
click at [341, 147] on icon at bounding box center [341, 146] width 5 height 7
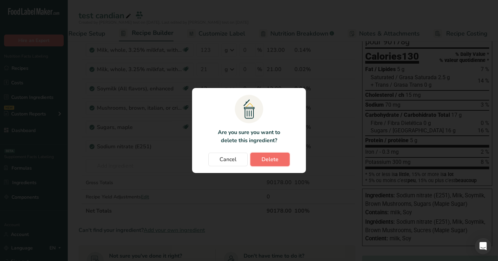
click at [264, 147] on span "Delete" at bounding box center [269, 159] width 17 height 8
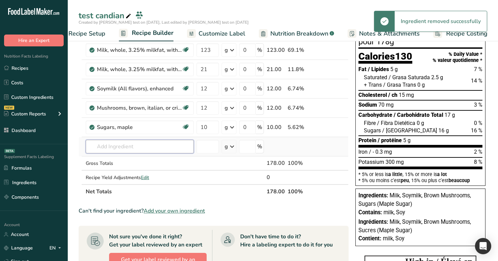
click at [154, 146] on input "text" at bounding box center [140, 147] width 108 height 14
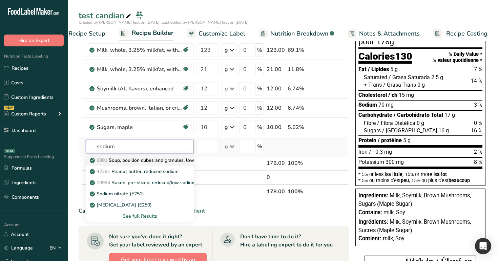
type input "sodium"
click at [157, 147] on p "6981 Soup, bouillon cubes and granules, low sodium, dry" at bounding box center [155, 160] width 129 height 7
type input "Soup, bouillon cubes and granules, low sodium, dry"
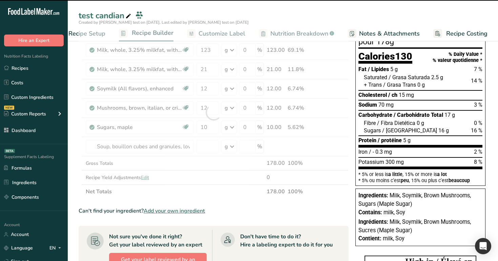
type input "0"
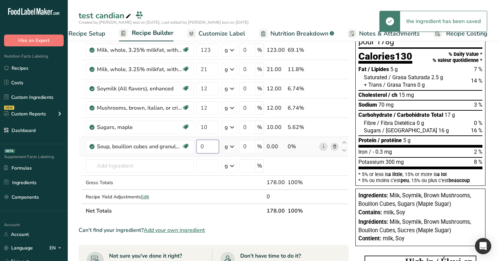
click at [209, 147] on input "0" at bounding box center [207, 147] width 22 height 14
type input "121"
click at [413, 130] on div "Sugars / [GEOGRAPHIC_DATA] 16 g 16 %" at bounding box center [423, 130] width 119 height 7
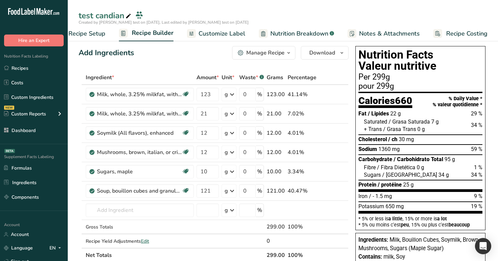
scroll to position [0, 0]
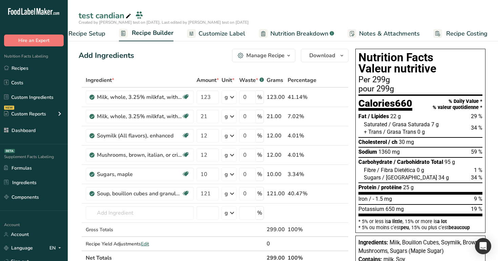
click at [234, 30] on span "Customize Label" at bounding box center [221, 33] width 47 height 9
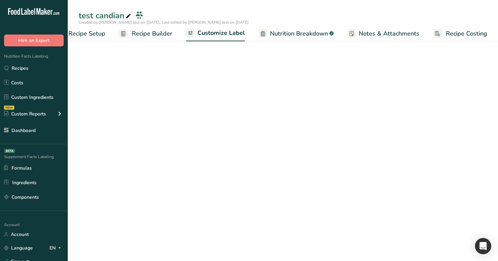
scroll to position [0, 23]
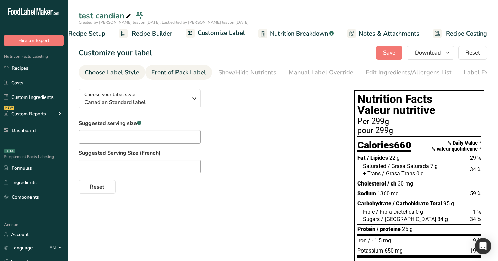
click at [182, 72] on div "Front of Pack Label" at bounding box center [178, 72] width 55 height 9
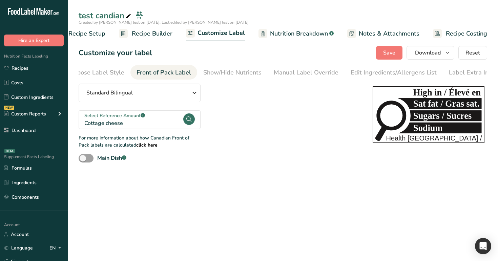
scroll to position [0, 21]
click at [87, 147] on span at bounding box center [86, 158] width 15 height 8
click at [83, 147] on input "Main Dish .a-a{fill:#347362;}.b-a{fill:#fff;}" at bounding box center [81, 158] width 4 height 4
click at [87, 147] on span at bounding box center [86, 158] width 15 height 8
click at [83, 147] on input "Main Dish .a-a{fill:#347362;}.b-a{fill:#fff;}" at bounding box center [81, 158] width 4 height 4
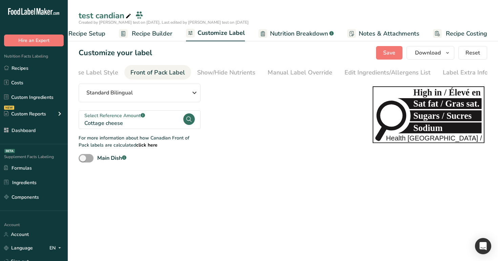
click at [87, 147] on span at bounding box center [86, 158] width 15 height 8
click at [83, 147] on input "Main Dish .a-a{fill:#347362;}.b-a{fill:#fff;}" at bounding box center [81, 158] width 4 height 4
checkbox input "true"
click at [386, 55] on span "Save" at bounding box center [389, 53] width 12 height 8
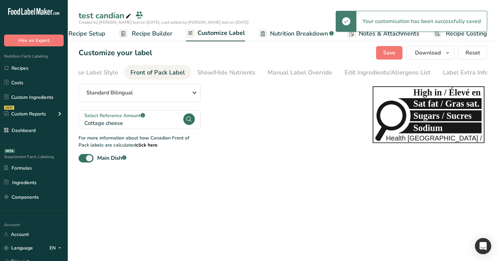
click at [142, 33] on span "Recipe Builder" at bounding box center [152, 33] width 41 height 9
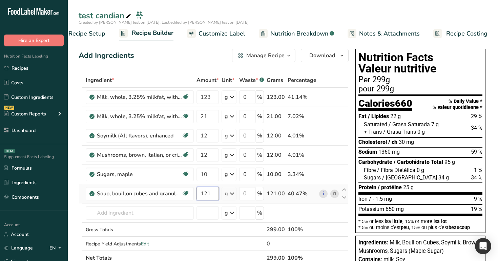
click at [213, 147] on input "121" at bounding box center [207, 194] width 22 height 14
type input "100"
click at [378, 147] on span "Carbohydrate" at bounding box center [375, 162] width 34 height 6
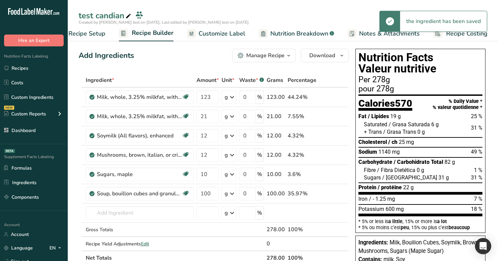
scroll to position [7, 0]
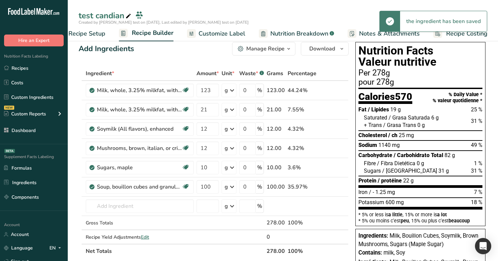
click at [213, 37] on span "Customize Label" at bounding box center [221, 33] width 47 height 9
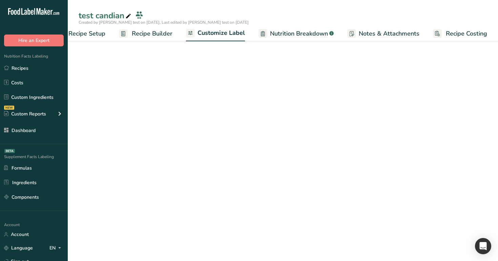
scroll to position [0, 23]
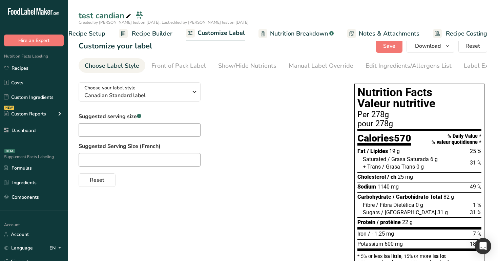
click at [134, 33] on span "Recipe Builder" at bounding box center [152, 33] width 41 height 9
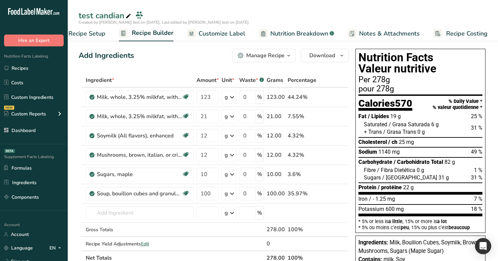
scroll to position [2, 0]
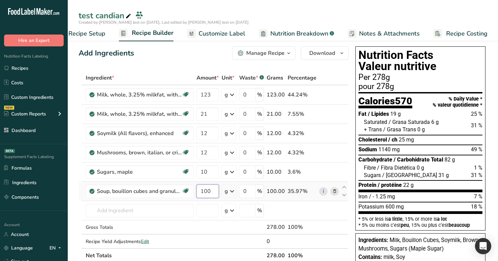
click at [214, 147] on input "100" at bounding box center [207, 192] width 22 height 14
type input "1"
click at [371, 147] on span "Sodium" at bounding box center [367, 149] width 19 height 6
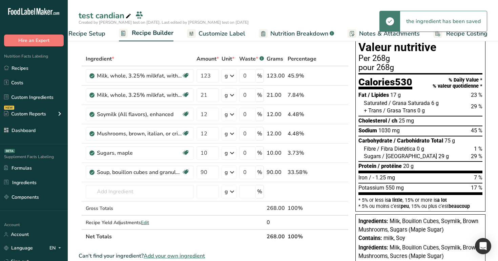
scroll to position [0, 0]
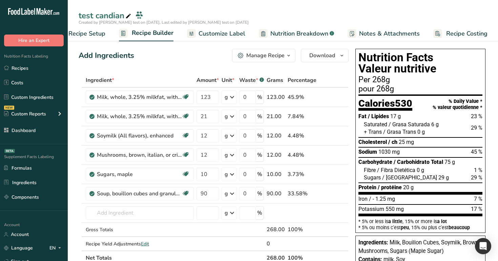
drag, startPoint x: 469, startPoint y: 126, endPoint x: 481, endPoint y: 127, distance: 12.6
click at [481, 127] on div "Nutrition Facts Valeur nutritive Per 268g pour 268g Calories 530 % Daily Value …" at bounding box center [420, 141] width 130 height 184
click at [209, 147] on input "90" at bounding box center [207, 194] width 22 height 14
type input "9"
click at [379, 147] on span "Sugars" at bounding box center [372, 177] width 17 height 6
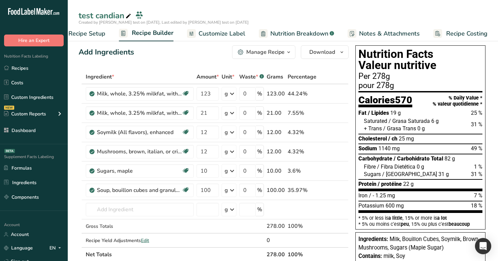
scroll to position [5, 0]
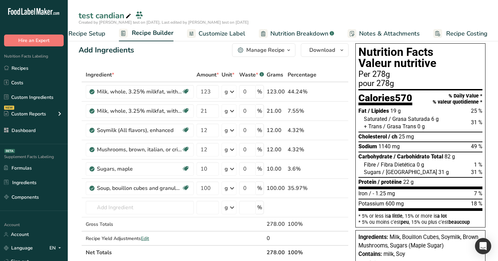
drag, startPoint x: 468, startPoint y: 122, endPoint x: 481, endPoint y: 122, distance: 13.2
click at [481, 122] on div "Saturated / Grasa Saturada 6 g 31 %" at bounding box center [423, 118] width 119 height 7
drag, startPoint x: 468, startPoint y: 171, endPoint x: 482, endPoint y: 171, distance: 13.6
click at [482, 147] on div "Nutrition Facts Valeur nutritive Per 278g pour 278g Calories 570 % Daily Value …" at bounding box center [420, 135] width 130 height 184
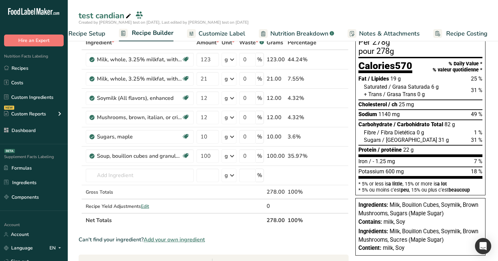
scroll to position [35, 0]
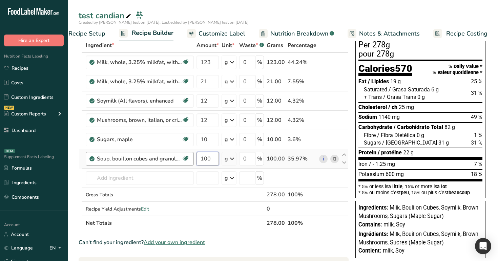
drag, startPoint x: 213, startPoint y: 161, endPoint x: 172, endPoint y: 158, distance: 40.8
click at [172, 147] on tr "Soup, bouillon cubes and granules, low sodium, dry Dairy free Gluten free Soy f…" at bounding box center [213, 158] width 269 height 19
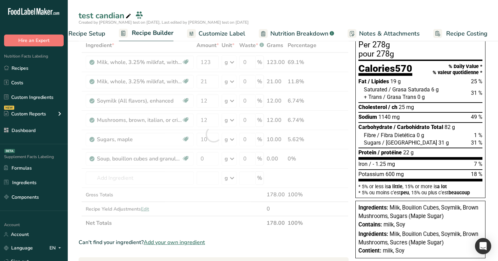
click at [485, 118] on div "Nutrition Facts Valeur nutritive Per 278g pour 278g Calories 570 % Daily Value …" at bounding box center [420, 136] width 135 height 250
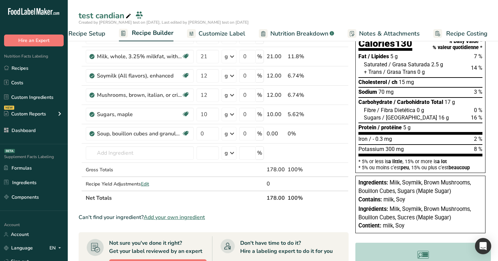
scroll to position [57, 0]
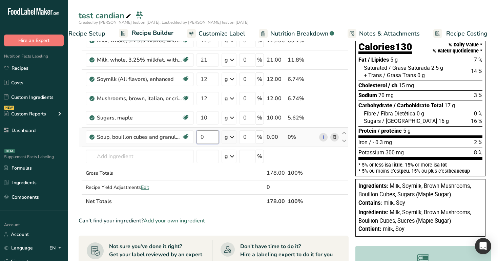
click at [202, 134] on input "0" at bounding box center [207, 137] width 22 height 14
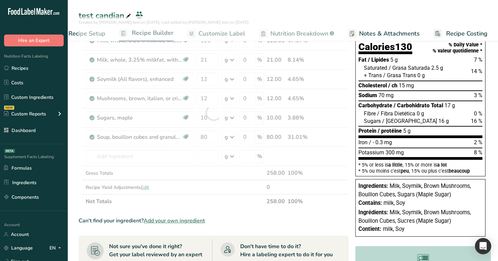
click at [415, 125] on div "Sugars / [GEOGRAPHIC_DATA] 16 g 16 %" at bounding box center [420, 122] width 124 height 9
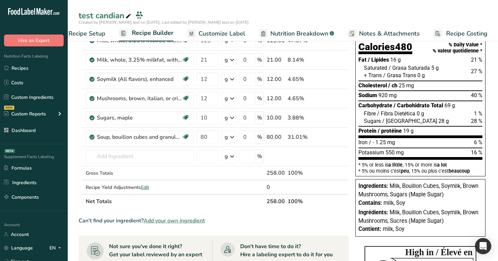
drag, startPoint x: 468, startPoint y: 72, endPoint x: 480, endPoint y: 72, distance: 11.9
click at [480, 72] on section "Fat / Lipides 16 g 21 % Saturated / Grasa Saturada 5 g 27 % + Trans / Grasa Tra…" at bounding box center [420, 97] width 124 height 83
drag, startPoint x: 471, startPoint y: 95, endPoint x: 482, endPoint y: 96, distance: 10.9
click at [482, 96] on div "Nutrition Facts Valeur nutritive Per 258g pour 258g Calories 480 % Daily Value …" at bounding box center [420, 84] width 130 height 184
click at [471, 119] on span "28 %" at bounding box center [477, 121] width 12 height 6
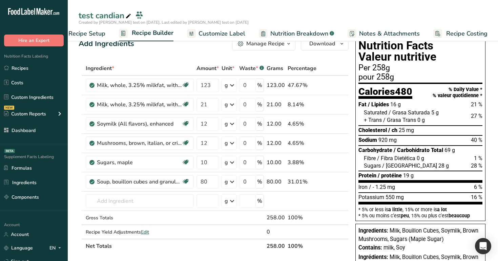
scroll to position [6, 0]
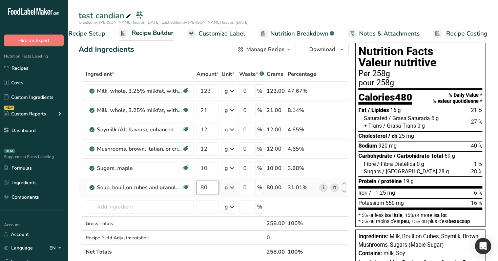
click at [211, 147] on input "80" at bounding box center [207, 188] width 22 height 14
click at [391, 146] on span "920 mg" at bounding box center [387, 146] width 18 height 6
click at [216, 147] on input "88" at bounding box center [207, 188] width 22 height 14
type input "8"
click at [428, 147] on div "Sugars / [GEOGRAPHIC_DATA] 29 g 29 %" at bounding box center [423, 171] width 119 height 7
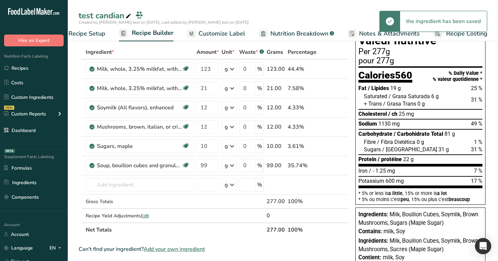
scroll to position [0, 0]
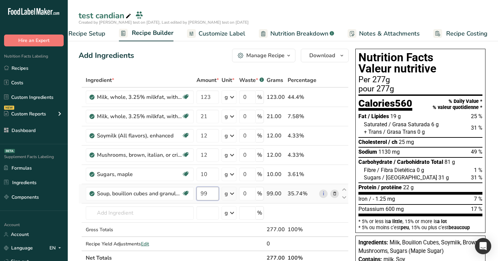
click at [210, 147] on input "99" at bounding box center [207, 194] width 22 height 14
click at [378, 147] on span "Sugars" at bounding box center [372, 177] width 17 height 6
click at [211, 147] on input "95" at bounding box center [207, 194] width 22 height 14
click at [393, 147] on span "1080 mg" at bounding box center [388, 152] width 21 height 6
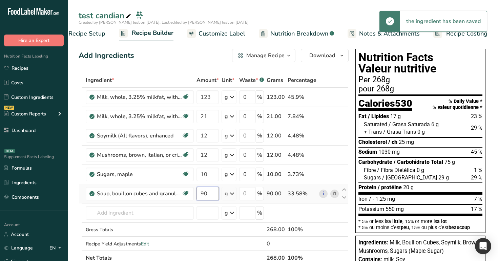
click at [206, 147] on input "90" at bounding box center [207, 194] width 22 height 14
type input "9"
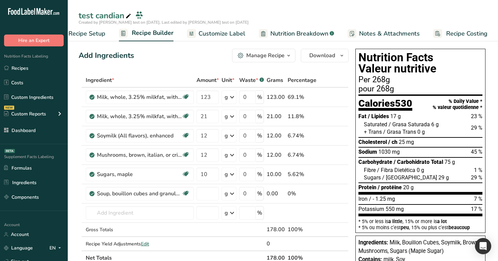
click at [364, 147] on span "Sodium" at bounding box center [367, 152] width 19 height 6
type input "0"
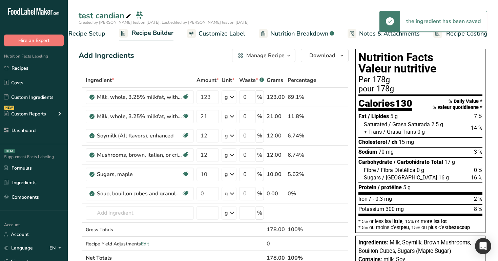
click at [373, 147] on span "Sugars" at bounding box center [372, 177] width 17 height 6
click at [372, 147] on span "Sodium" at bounding box center [367, 152] width 19 height 6
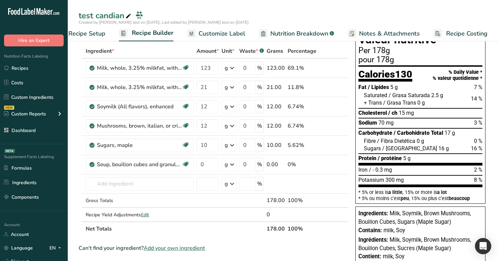
scroll to position [28, 0]
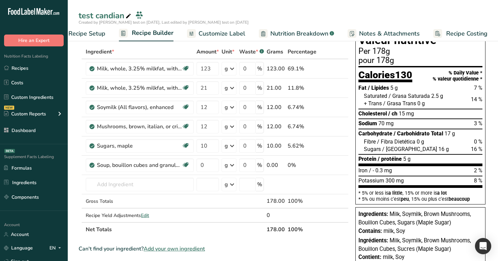
click at [368, 123] on span "Sodium" at bounding box center [367, 123] width 19 height 6
click at [169, 147] on input "text" at bounding box center [140, 185] width 108 height 14
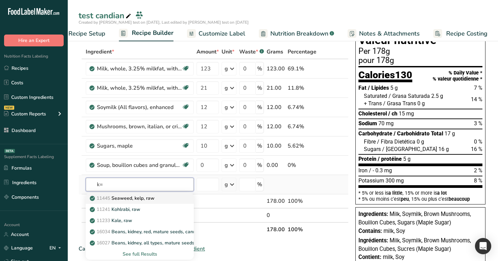
type input "k"
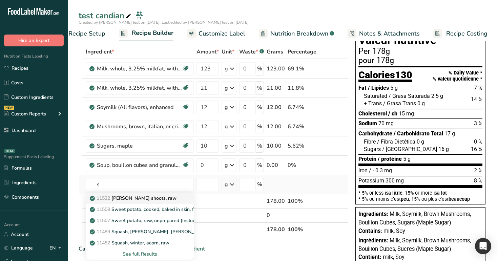
click at [151, 147] on div "11522 [PERSON_NAME] shoots, raw" at bounding box center [134, 198] width 86 height 7
type input "Almond flour"
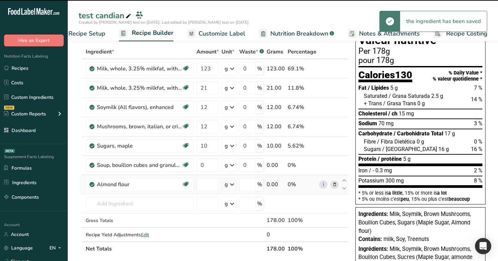
type input "0"
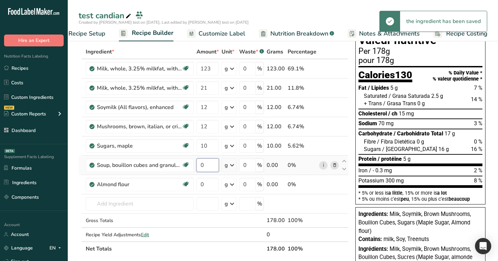
click at [207, 147] on input "0" at bounding box center [207, 166] width 22 height 14
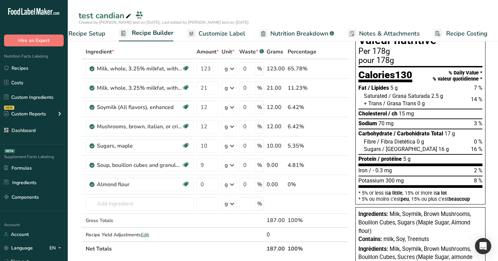
click at [399, 147] on section "Fat / Lipides 5 g 7 % Saturated / Grasa Saturada 2.5 g 14 % + Trans / Grasa Tra…" at bounding box center [420, 125] width 124 height 83
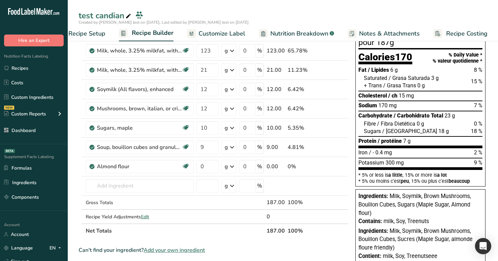
scroll to position [48, 0]
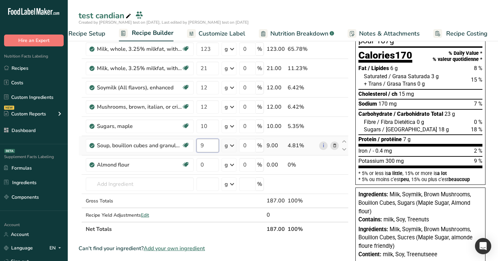
click at [213, 146] on input "9" at bounding box center [207, 146] width 22 height 14
click at [342, 147] on div "Ingredient * Amount * Unit * Waste * .a-a{fill:#347362;}.b-a{fill:#fff;} Grams …" at bounding box center [214, 130] width 270 height 211
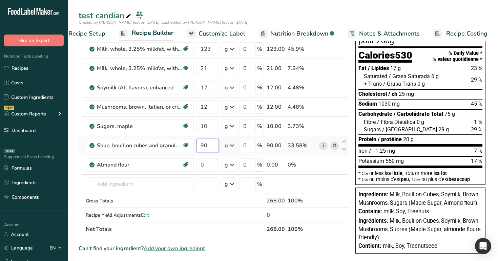
click at [211, 146] on input "90" at bounding box center [207, 146] width 22 height 14
type input "9"
click at [363, 140] on span "Protein" at bounding box center [367, 139] width 18 height 6
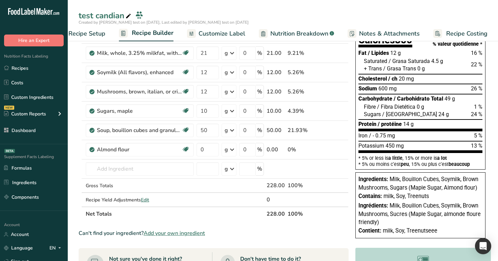
scroll to position [0, 0]
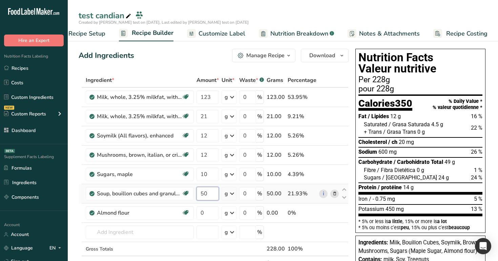
click at [210, 147] on input "50" at bounding box center [207, 194] width 22 height 14
type input "5"
click at [383, 147] on span "0.75 mg" at bounding box center [385, 199] width 20 height 6
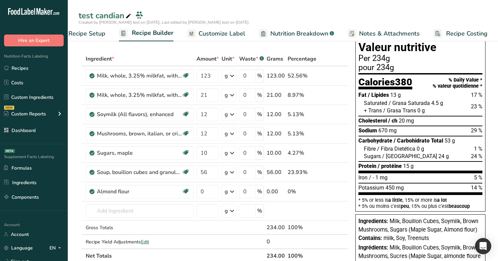
scroll to position [28, 0]
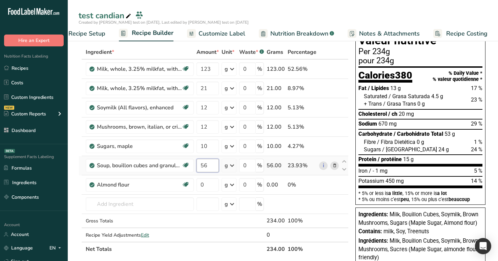
click at [215, 147] on input "56" at bounding box center [207, 166] width 22 height 14
click at [212, 147] on input "56" at bounding box center [207, 166] width 22 height 14
type input "5"
click at [398, 147] on span "/ [GEOGRAPHIC_DATA]" at bounding box center [409, 149] width 55 height 6
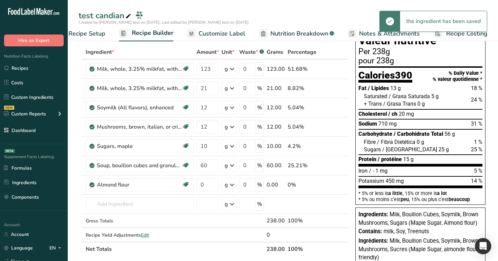
scroll to position [28, 0]
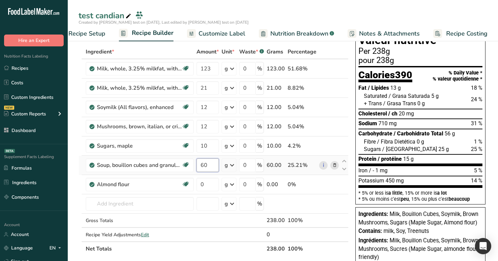
click at [212, 147] on input "60" at bounding box center [207, 166] width 22 height 14
type input "6"
type input "56"
click at [374, 147] on span "Potassium" at bounding box center [371, 180] width 26 height 6
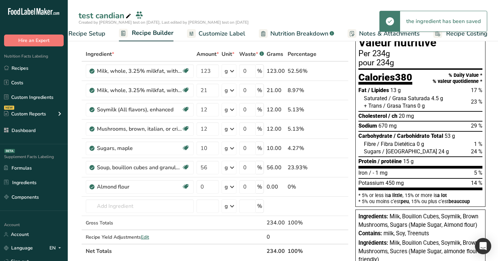
scroll to position [0, 0]
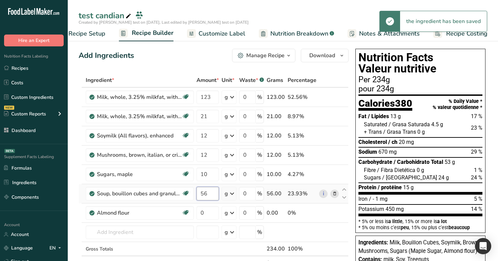
click at [213, 147] on input "56" at bounding box center [207, 194] width 22 height 14
